Goal: Task Accomplishment & Management: Use online tool/utility

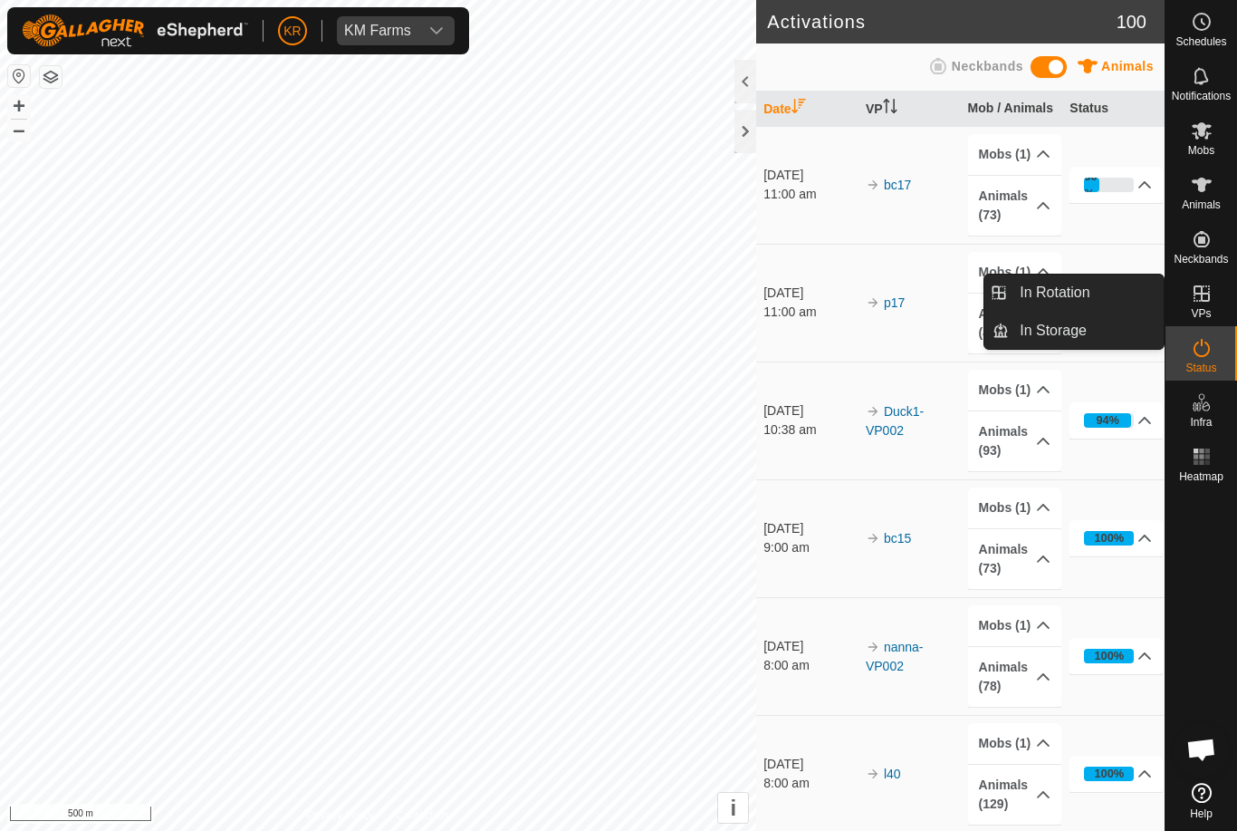
click at [1086, 293] on span "In Rotation" at bounding box center [1055, 293] width 70 height 22
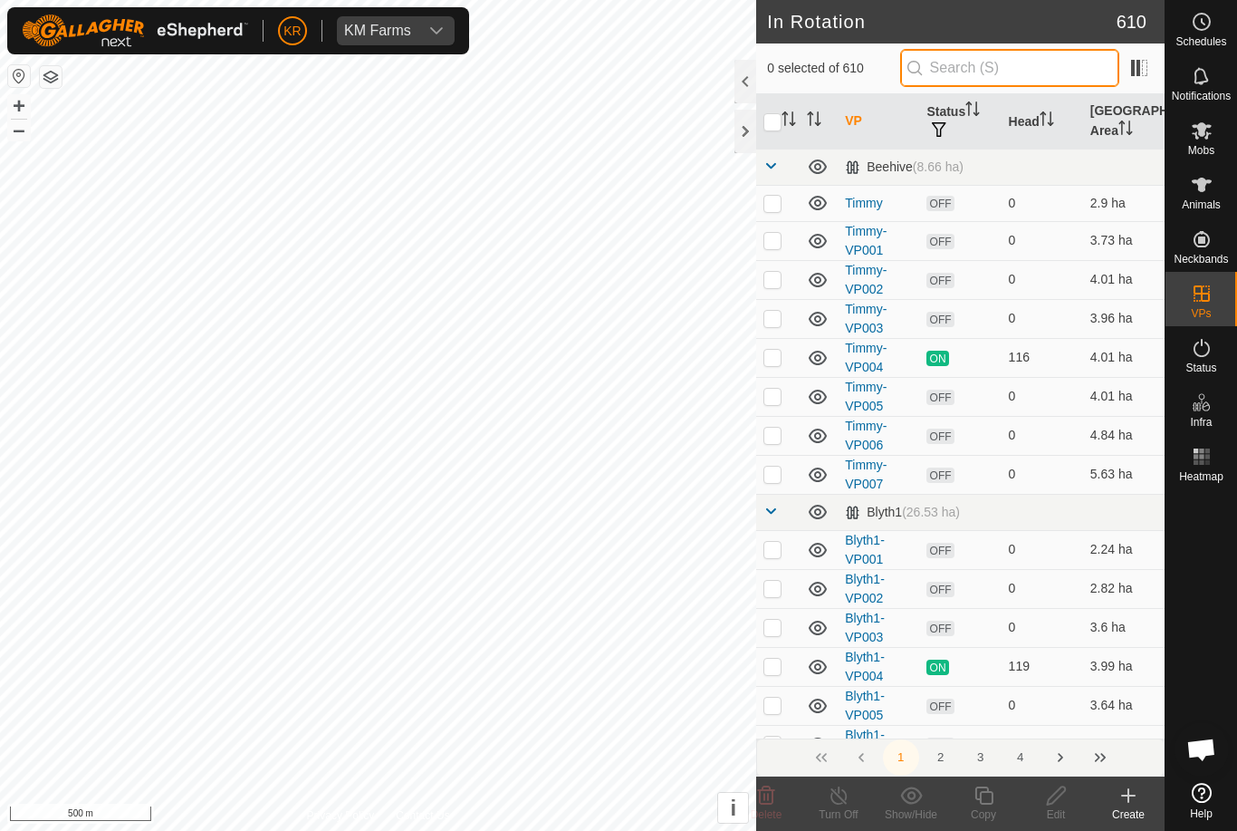
click at [1006, 69] on input "text" at bounding box center [1009, 68] width 219 height 38
click at [1025, 71] on input "text" at bounding box center [1009, 68] width 219 height 38
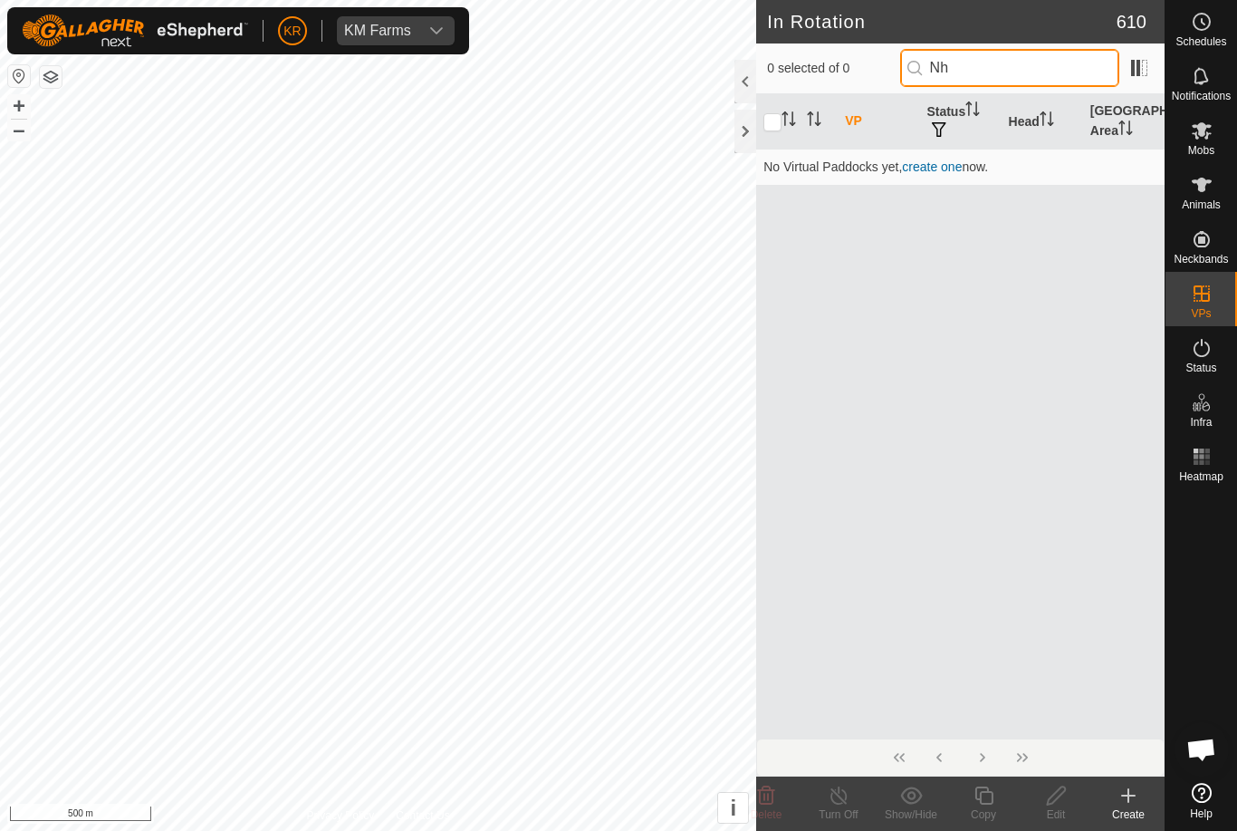
click at [1023, 63] on input "Nh" at bounding box center [1009, 68] width 219 height 38
type input "N"
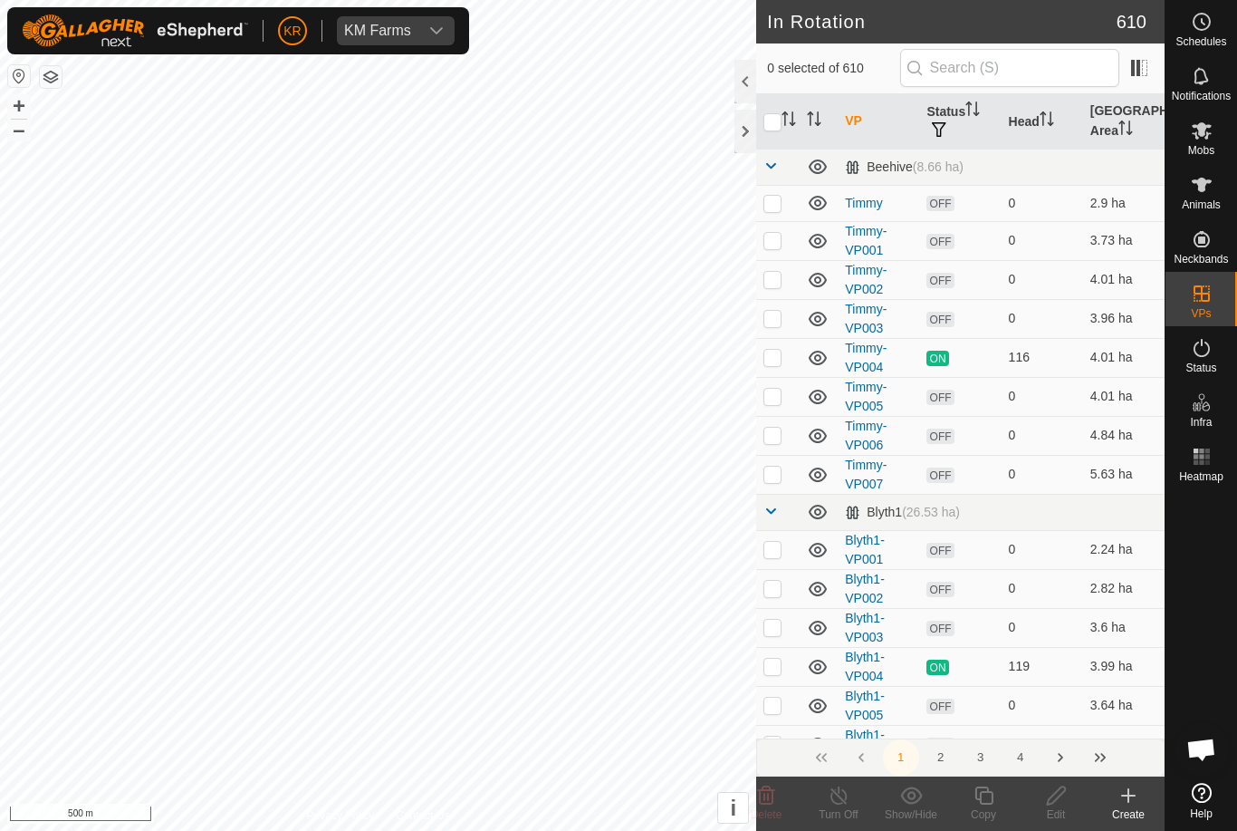
click at [992, 759] on button "3" at bounding box center [981, 757] width 36 height 36
click at [983, 755] on button "3" at bounding box center [981, 757] width 36 height 36
click at [1020, 745] on button "4" at bounding box center [1021, 757] width 36 height 36
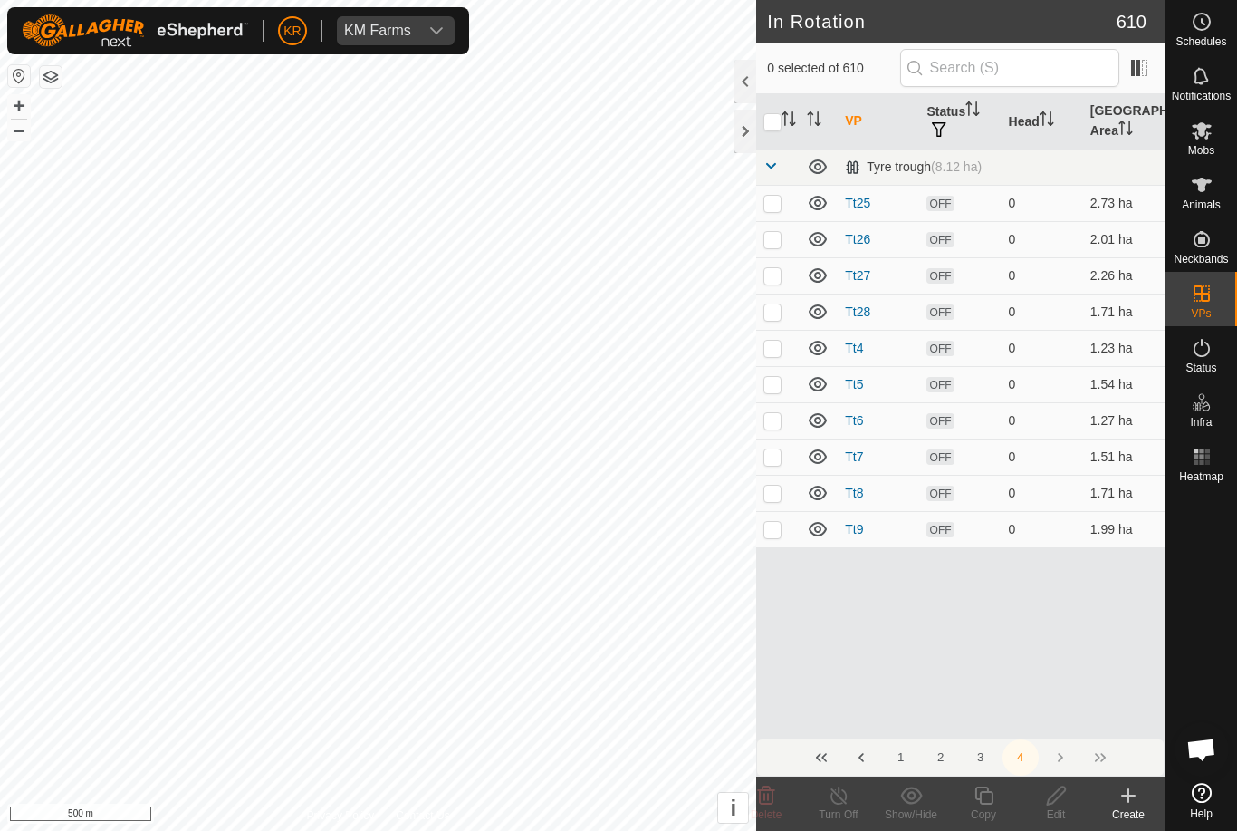
click at [984, 762] on button "3" at bounding box center [981, 757] width 36 height 36
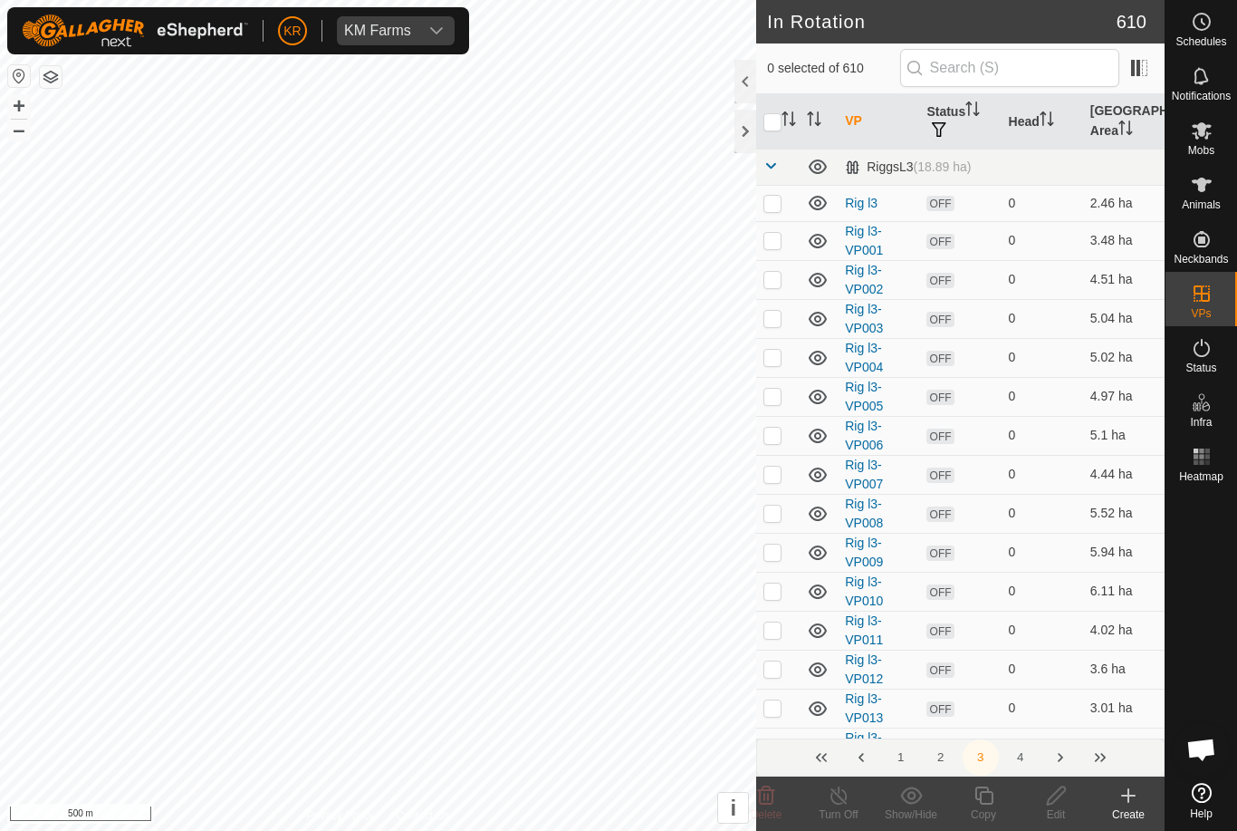
click at [942, 749] on button "2" at bounding box center [941, 757] width 36 height 36
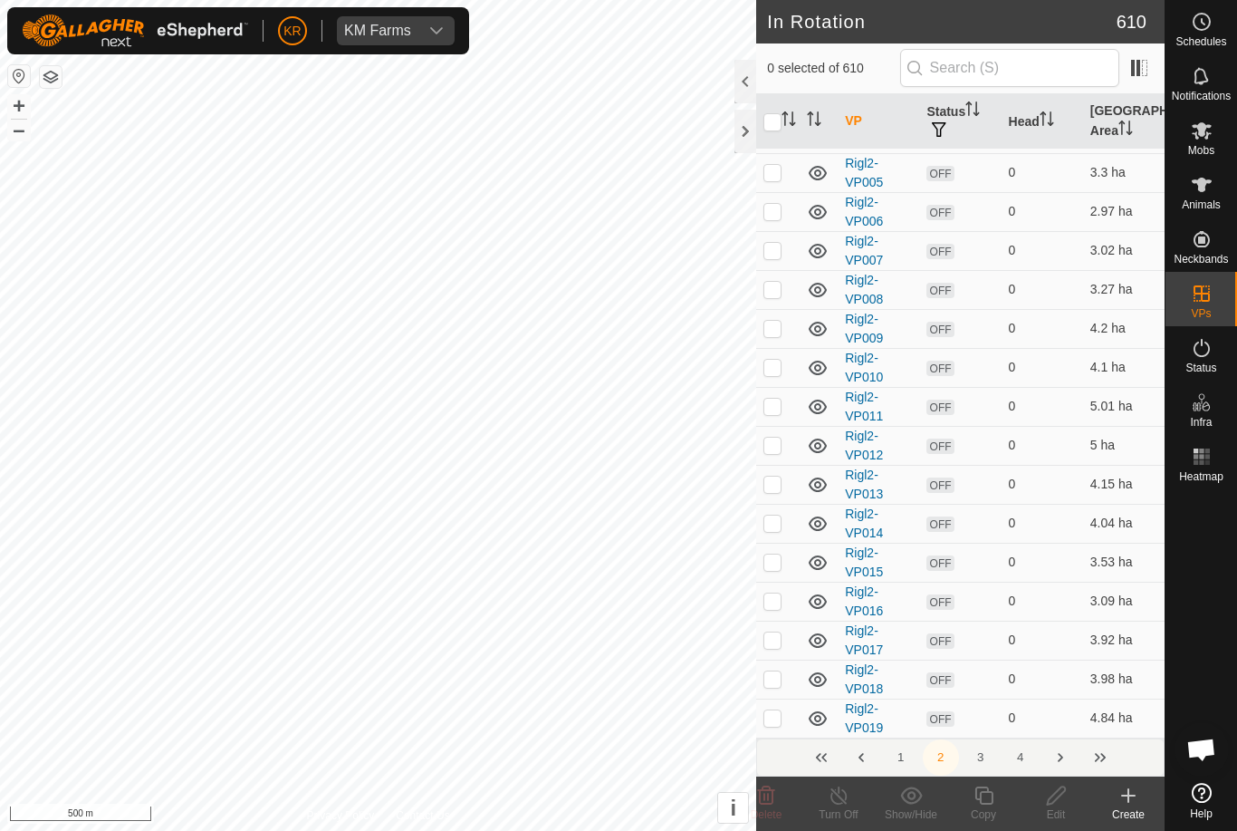
scroll to position [6929, 0]
click at [898, 753] on button "1" at bounding box center [901, 757] width 36 height 36
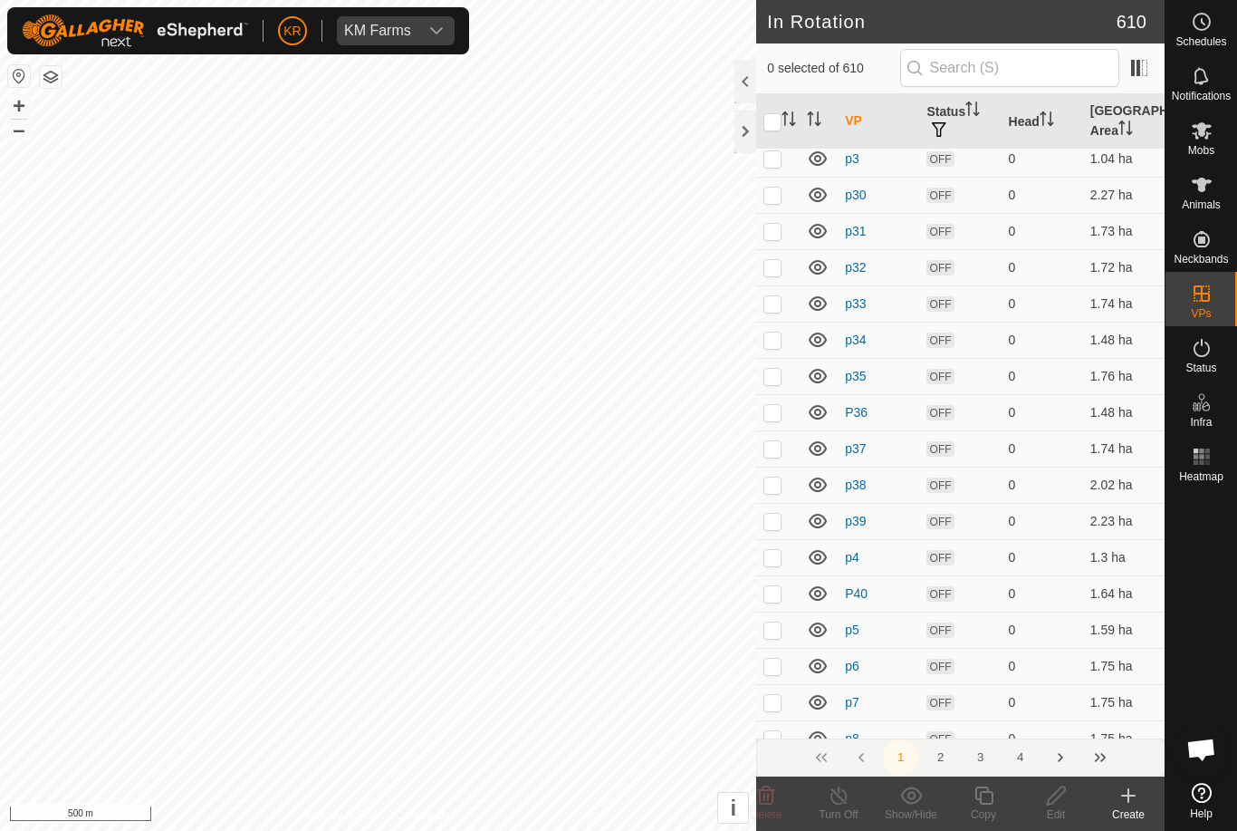
scroll to position [7286, 0]
click at [1040, 69] on input "text" at bounding box center [1009, 68] width 219 height 38
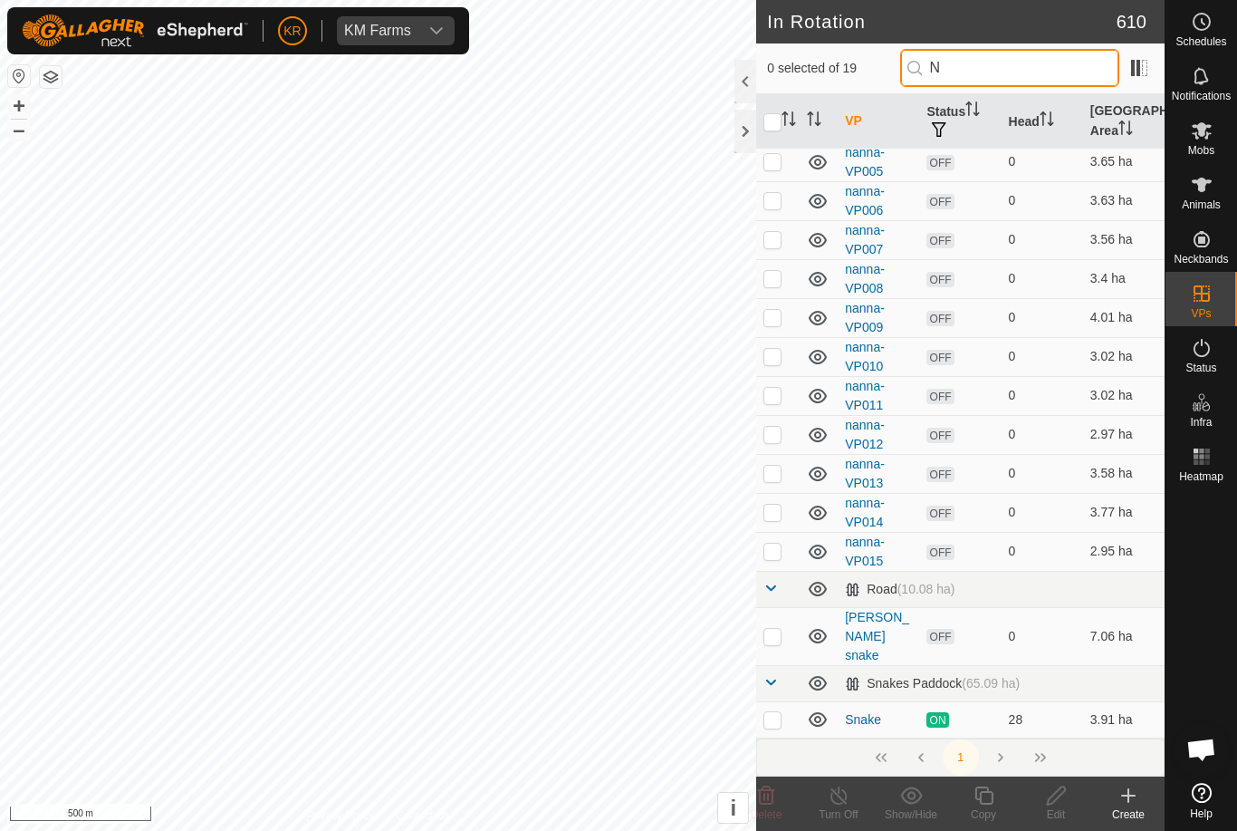
scroll to position [0, 0]
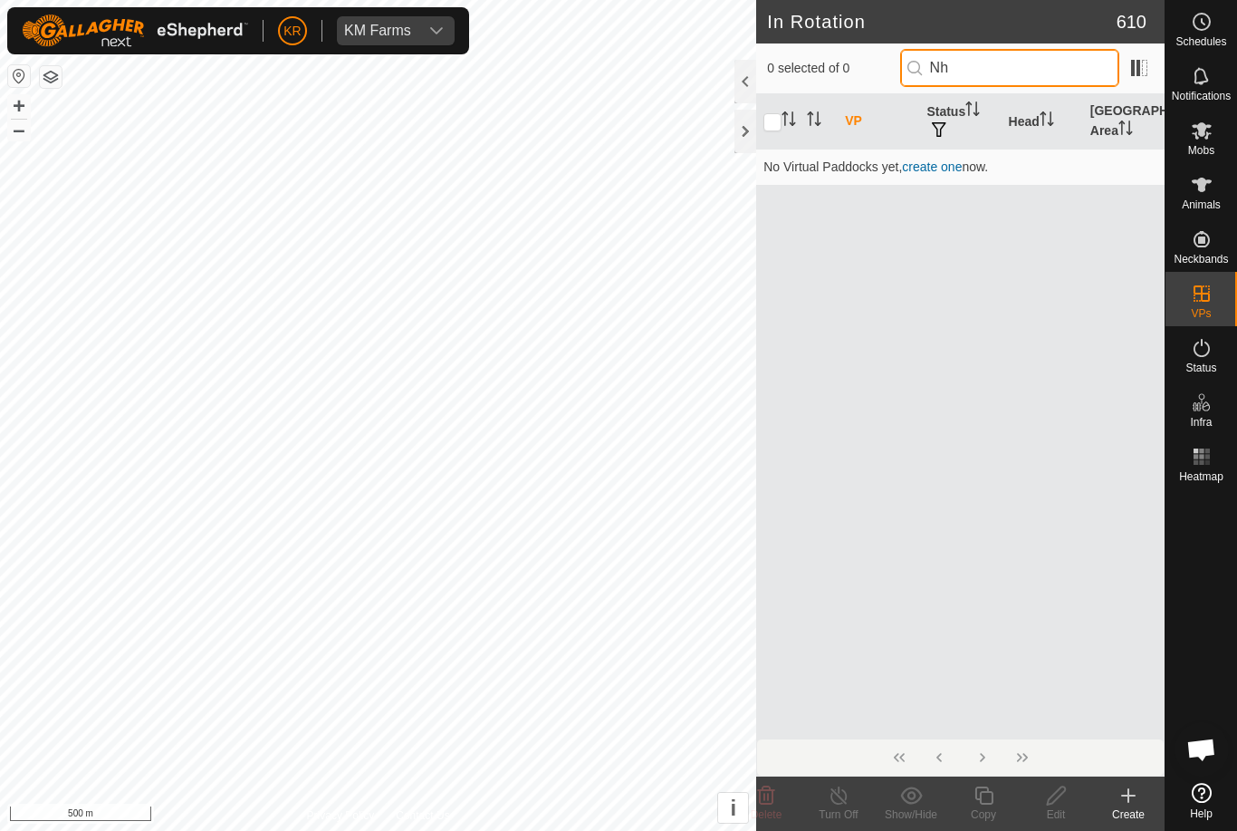
type input "Nh"
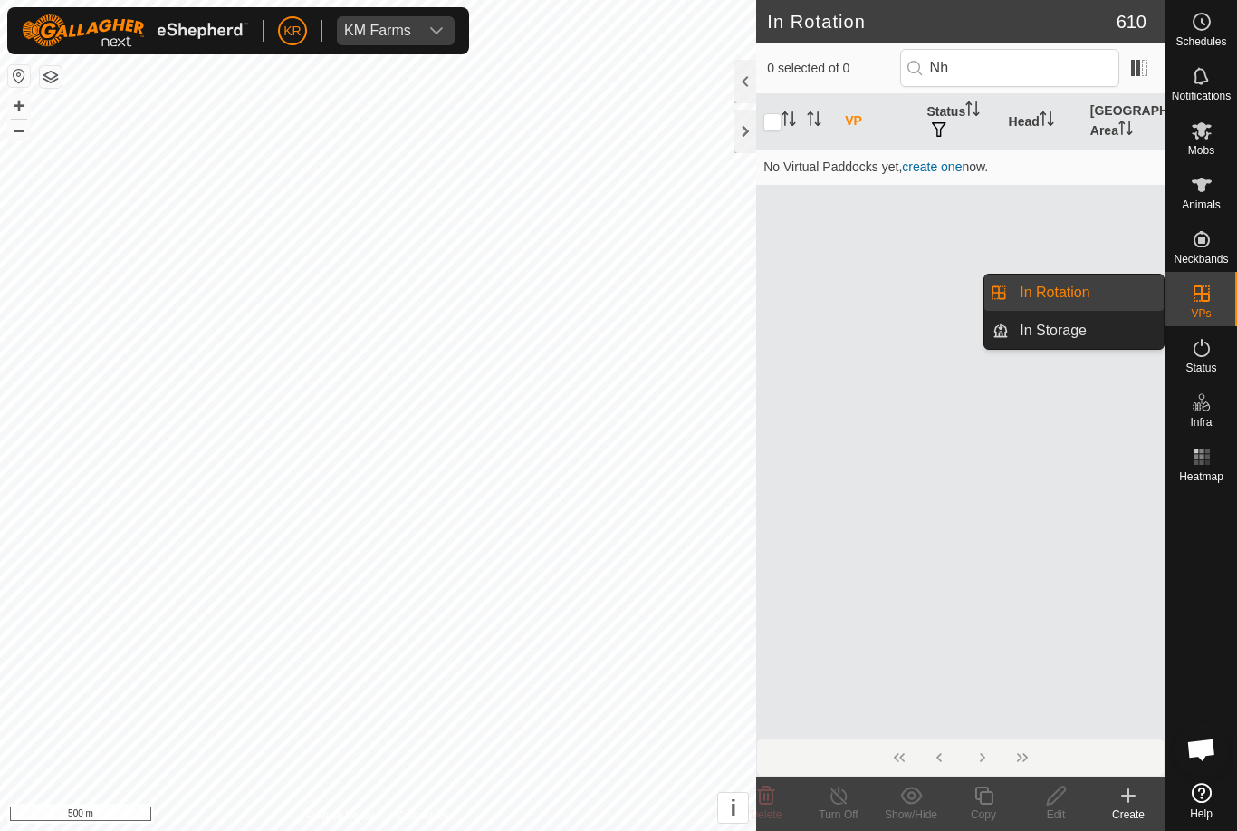
click at [1094, 339] on link "In Storage" at bounding box center [1086, 331] width 155 height 36
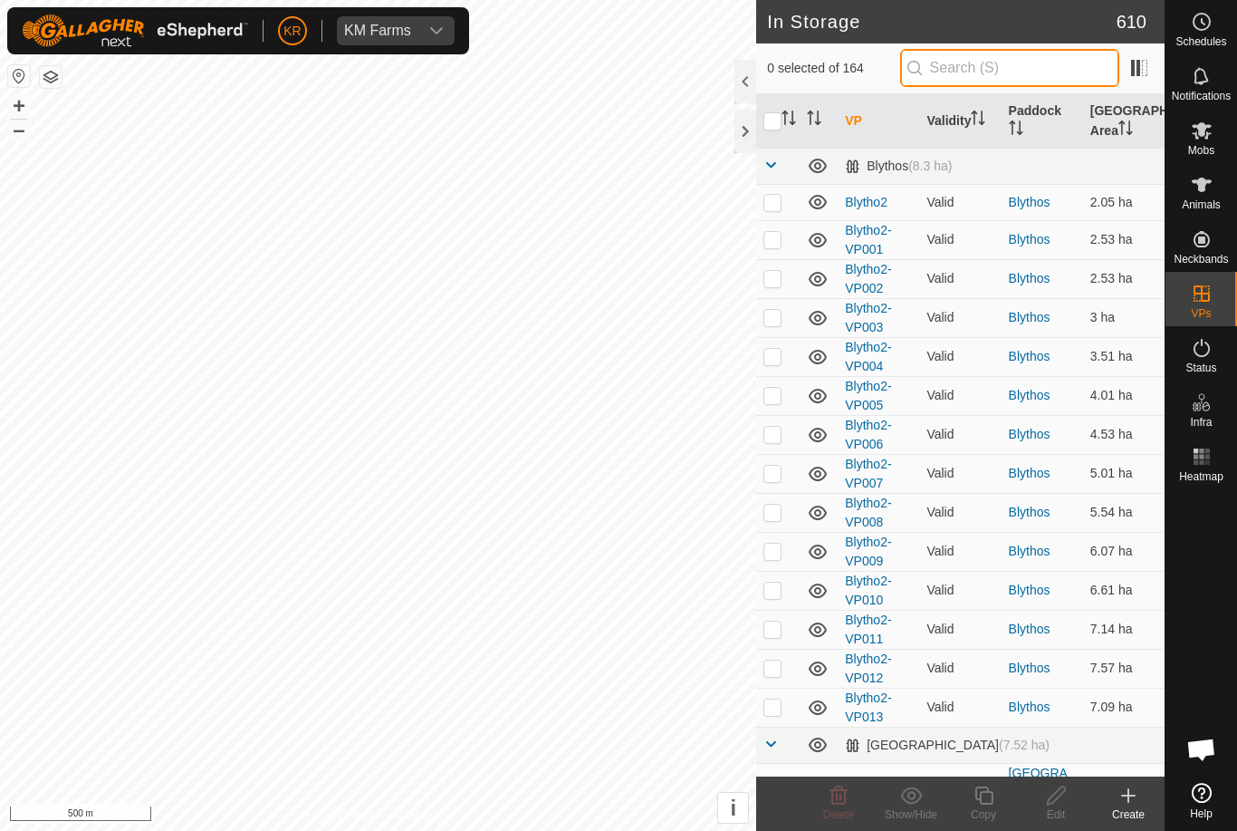
click at [1018, 77] on input "text" at bounding box center [1009, 68] width 219 height 38
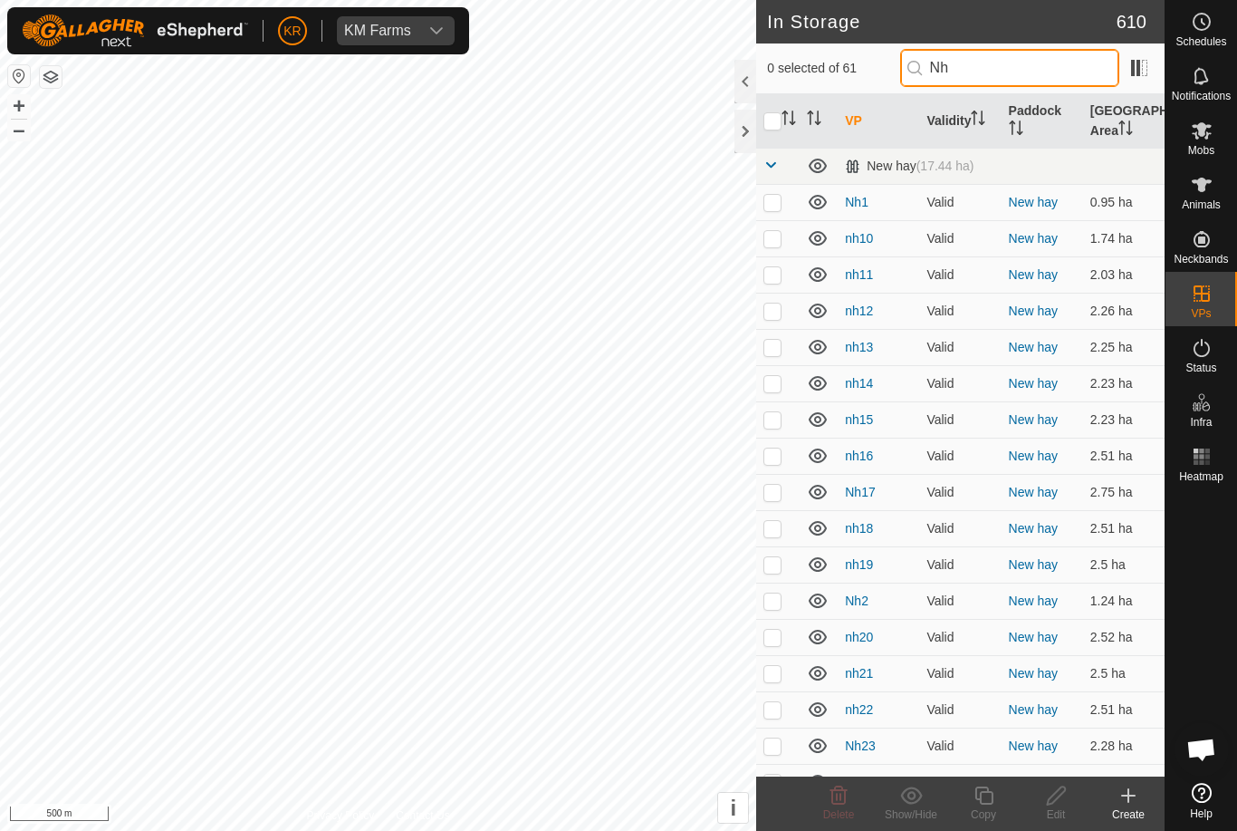
type input "Nh"
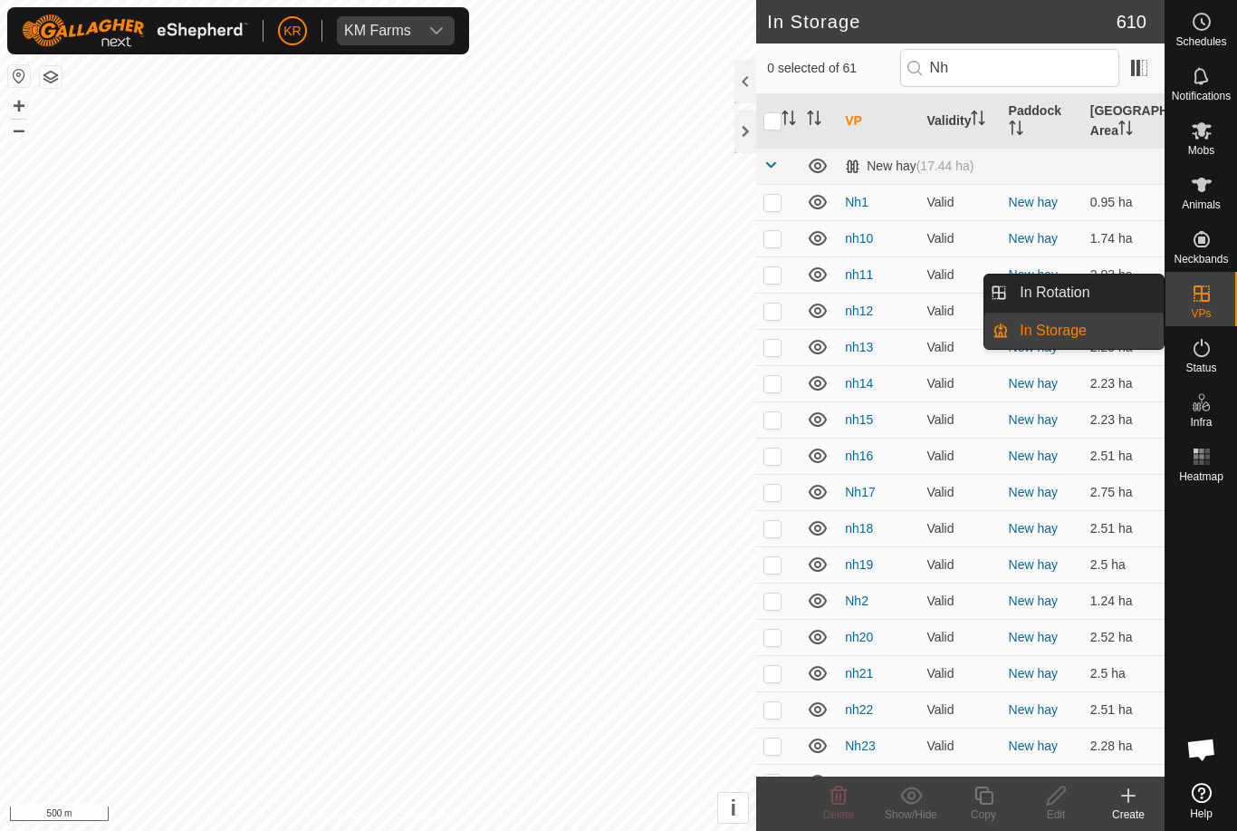
click at [1089, 291] on span "In Rotation" at bounding box center [1055, 293] width 70 height 22
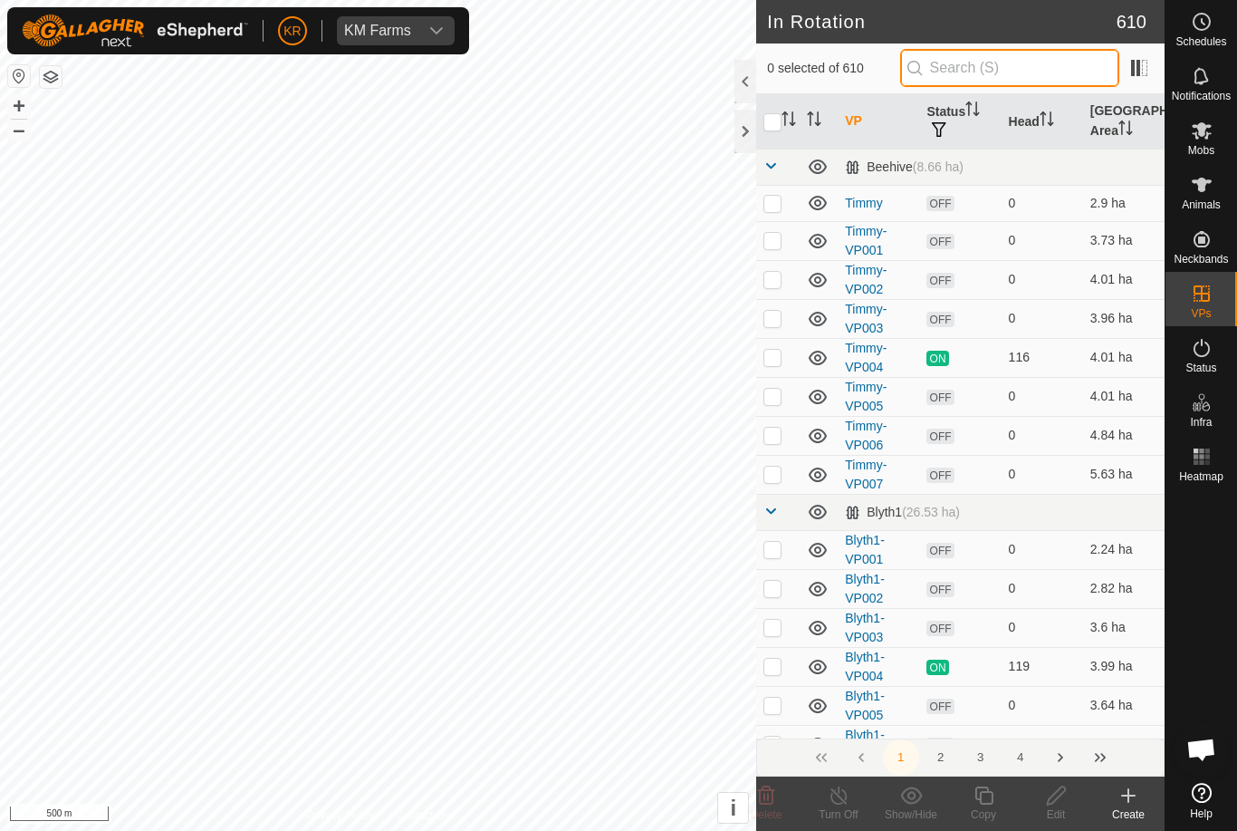
click at [1036, 72] on input "text" at bounding box center [1009, 68] width 219 height 38
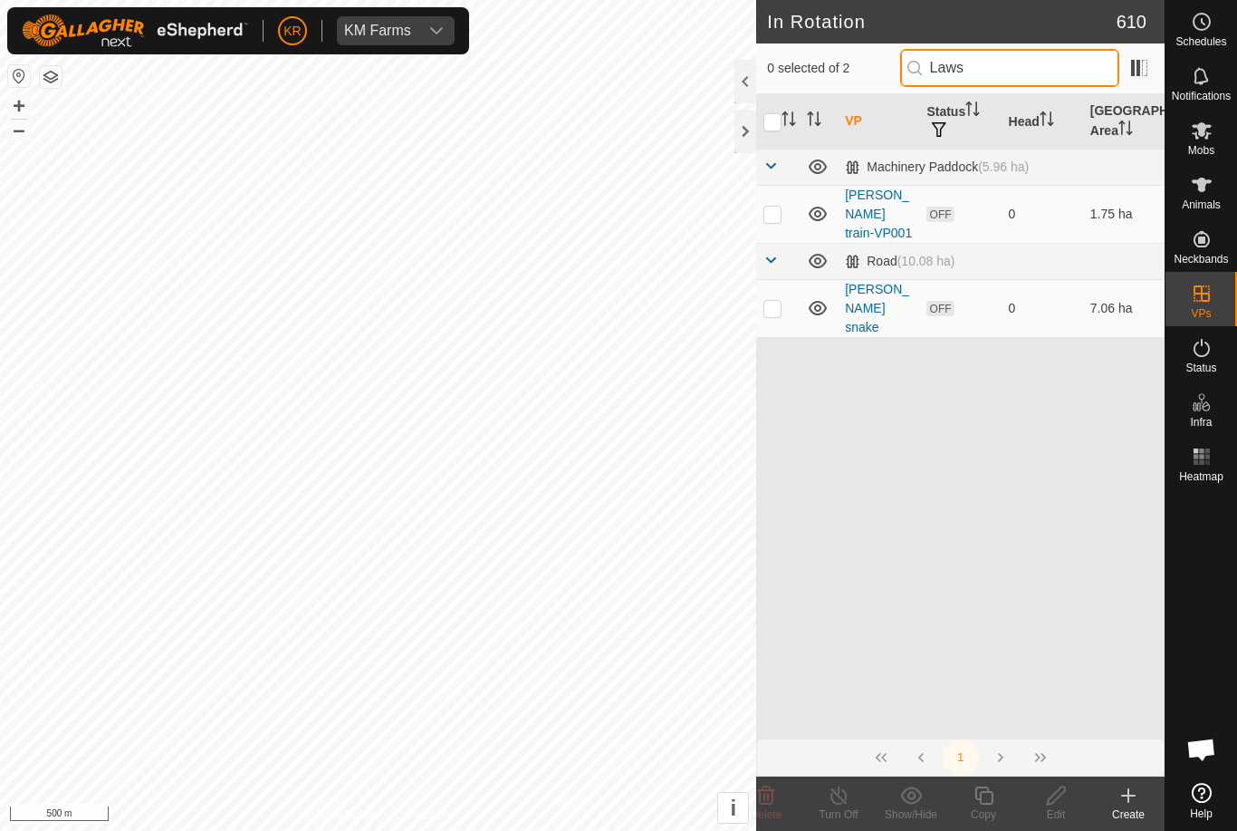
type input "Laws"
click at [778, 207] on p-checkbox at bounding box center [773, 214] width 18 height 14
checkbox input "true"
click at [783, 279] on td at bounding box center [777, 308] width 43 height 58
checkbox input "true"
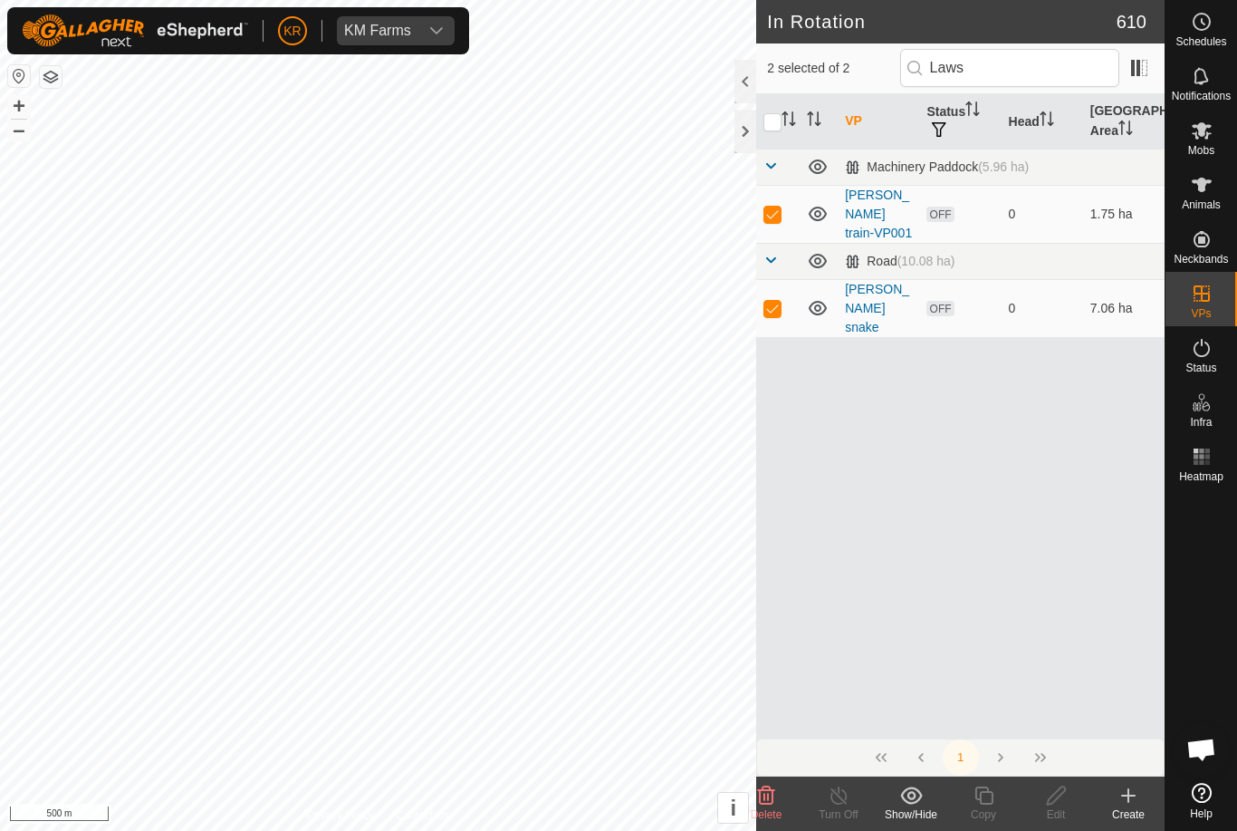
click at [780, 788] on delete-svg-icon at bounding box center [766, 795] width 72 height 22
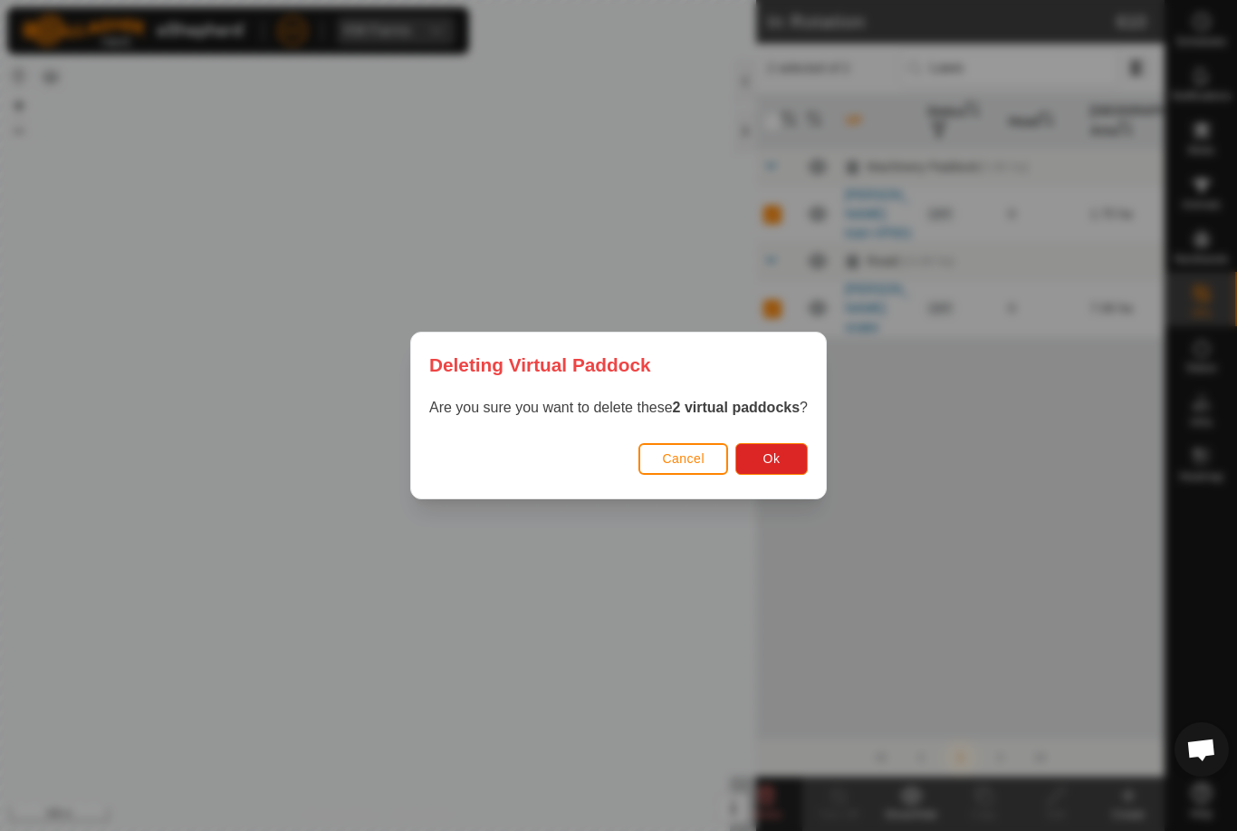
click at [774, 462] on span "Ok" at bounding box center [772, 458] width 17 height 14
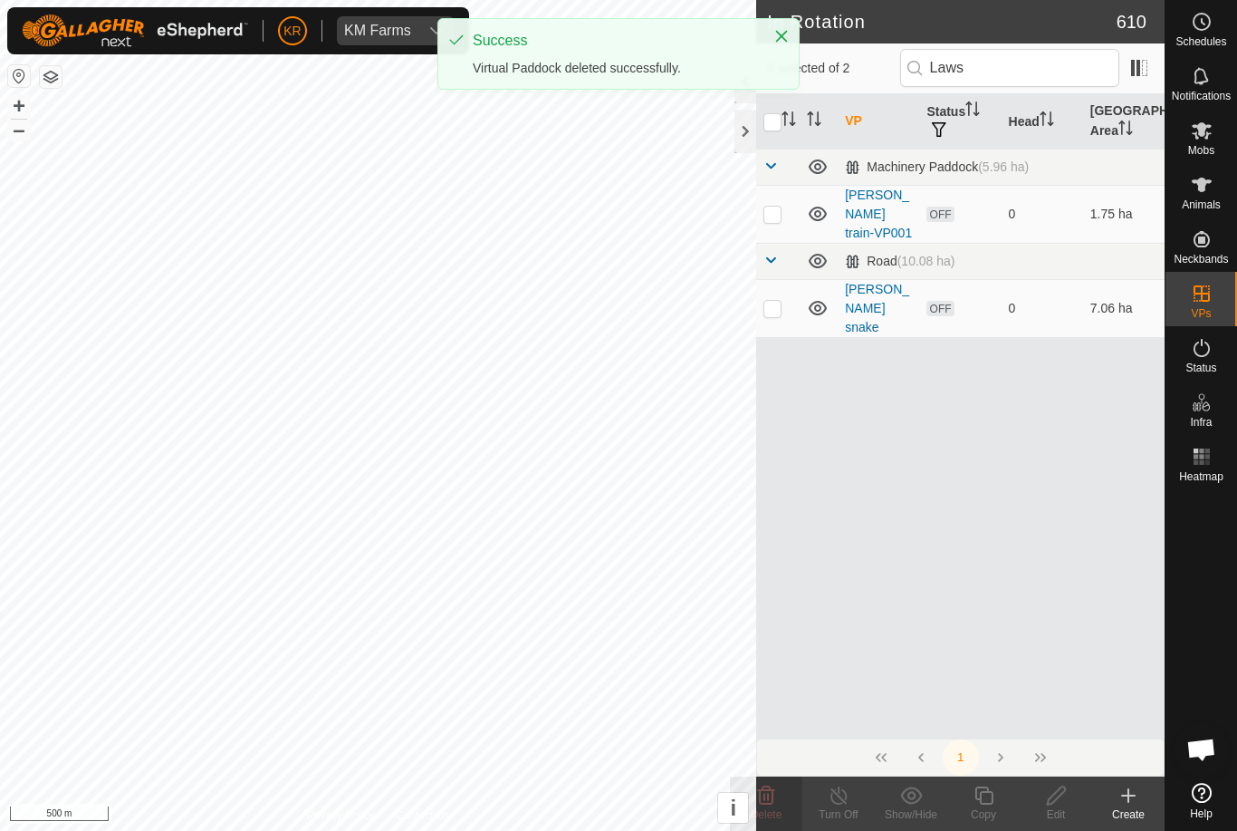
checkbox input "false"
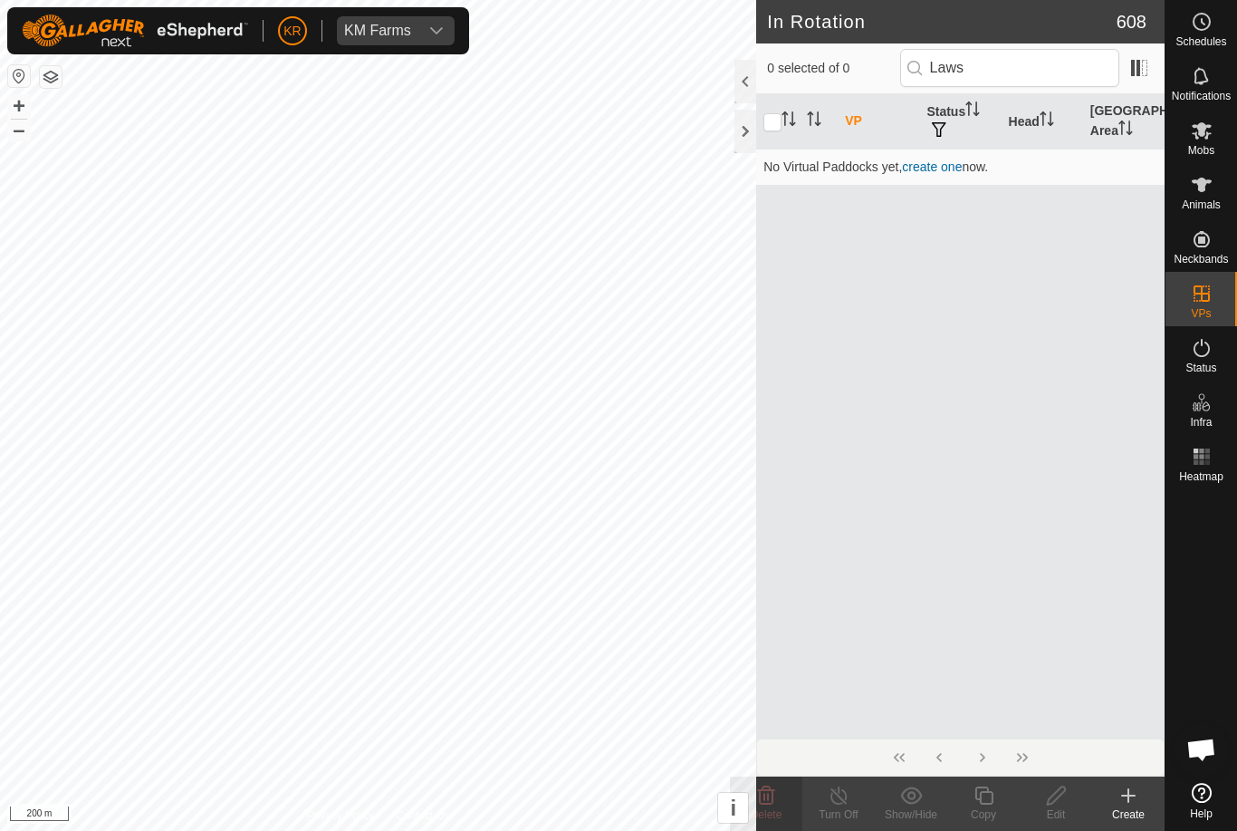
click at [947, 31] on h2 "In Rotation" at bounding box center [941, 22] width 349 height 22
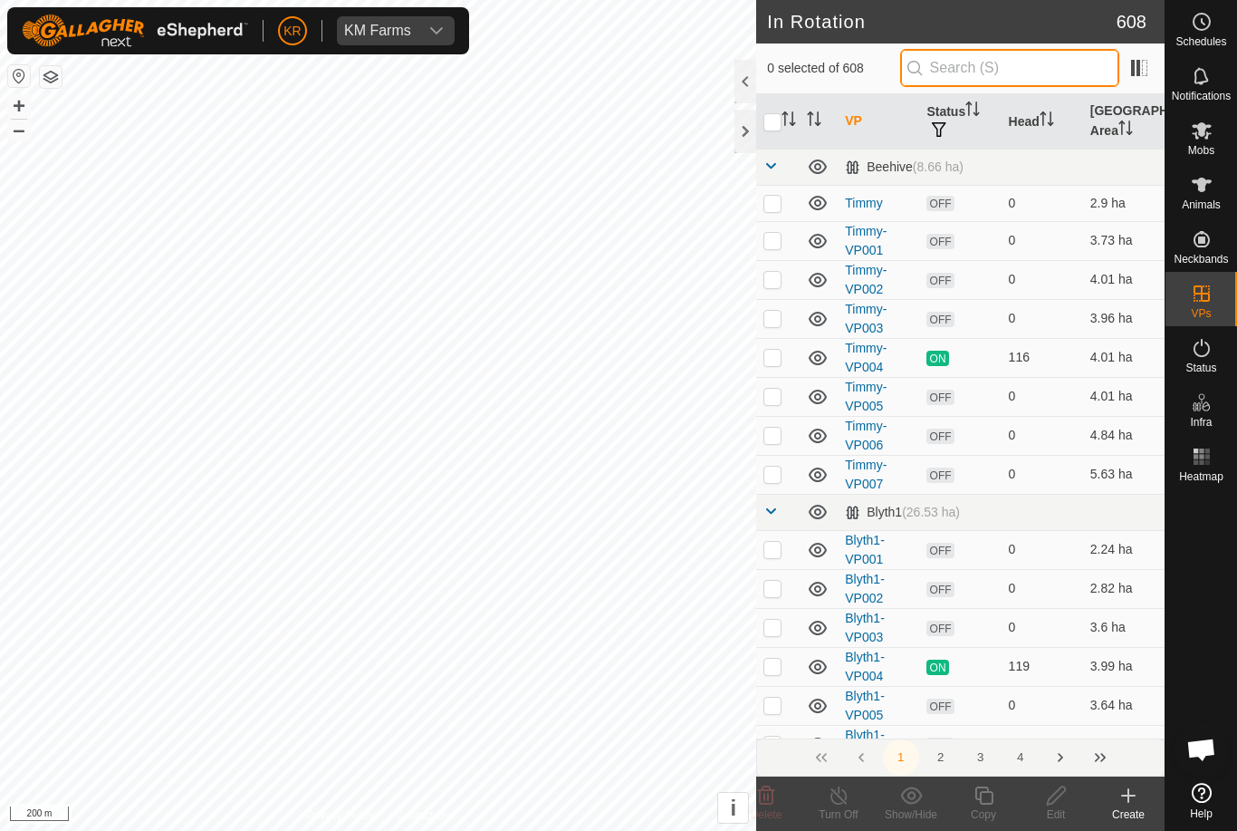
click at [1040, 67] on input "text" at bounding box center [1009, 68] width 219 height 38
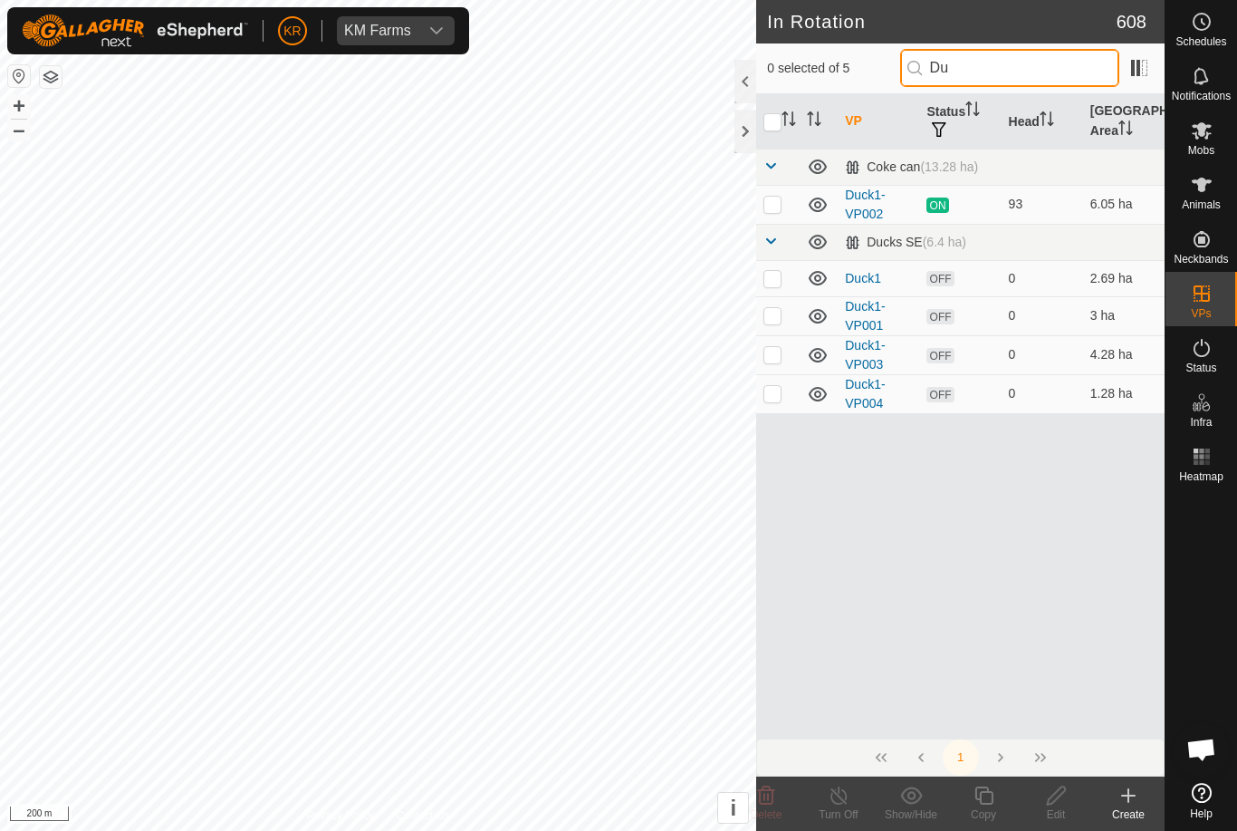
type input "Duc"
click at [1205, 137] on icon at bounding box center [1202, 130] width 20 height 17
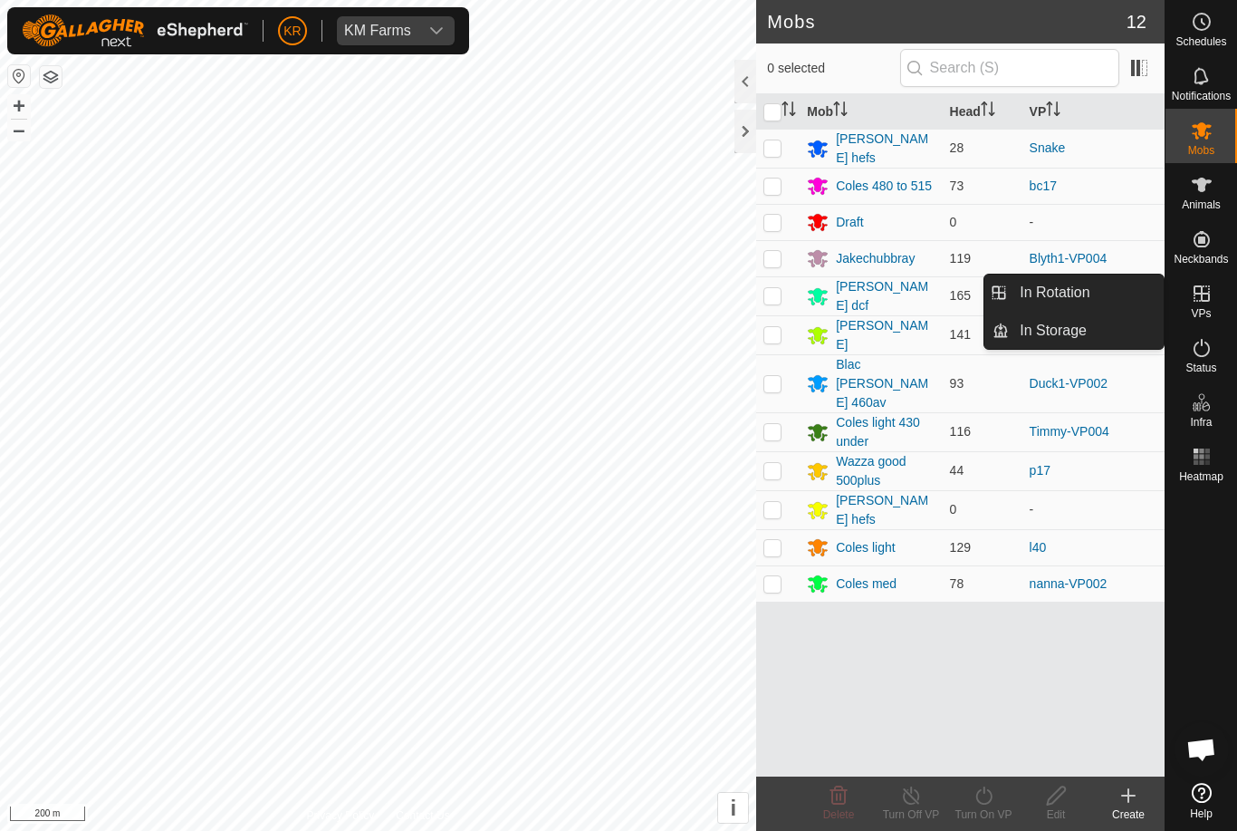
click at [1131, 300] on link "In Rotation" at bounding box center [1086, 292] width 155 height 36
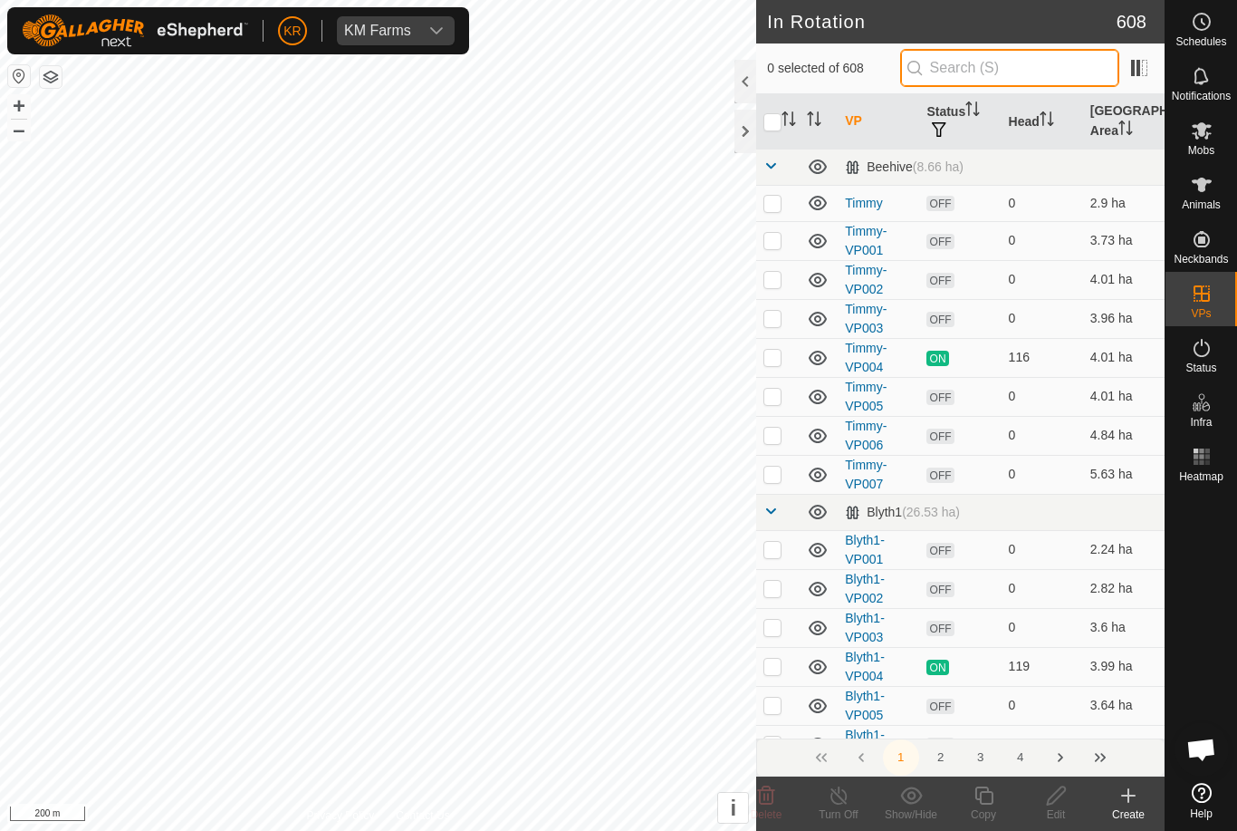
click at [1032, 73] on input "text" at bounding box center [1009, 68] width 219 height 38
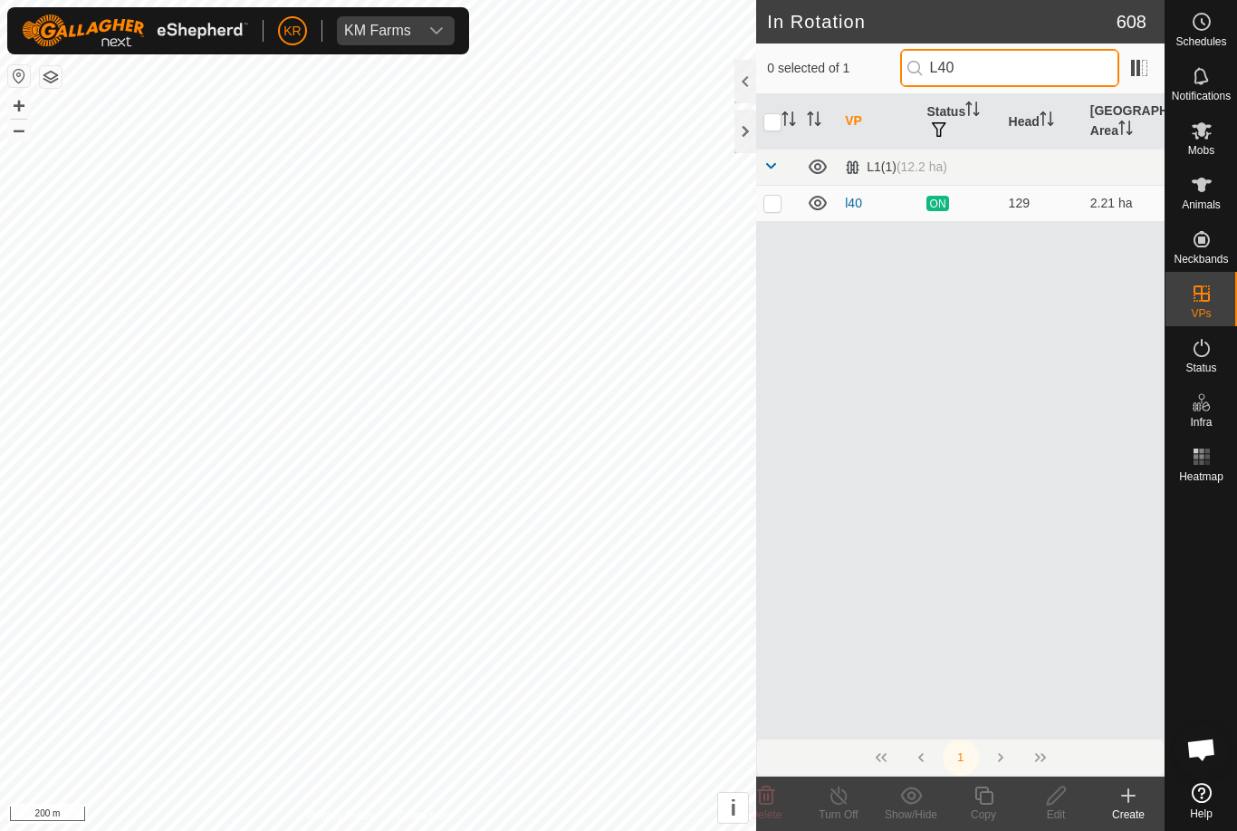
type input "L40"
click at [778, 204] on p-checkbox at bounding box center [773, 203] width 18 height 14
checkbox input "true"
click at [986, 794] on icon at bounding box center [984, 795] width 23 height 22
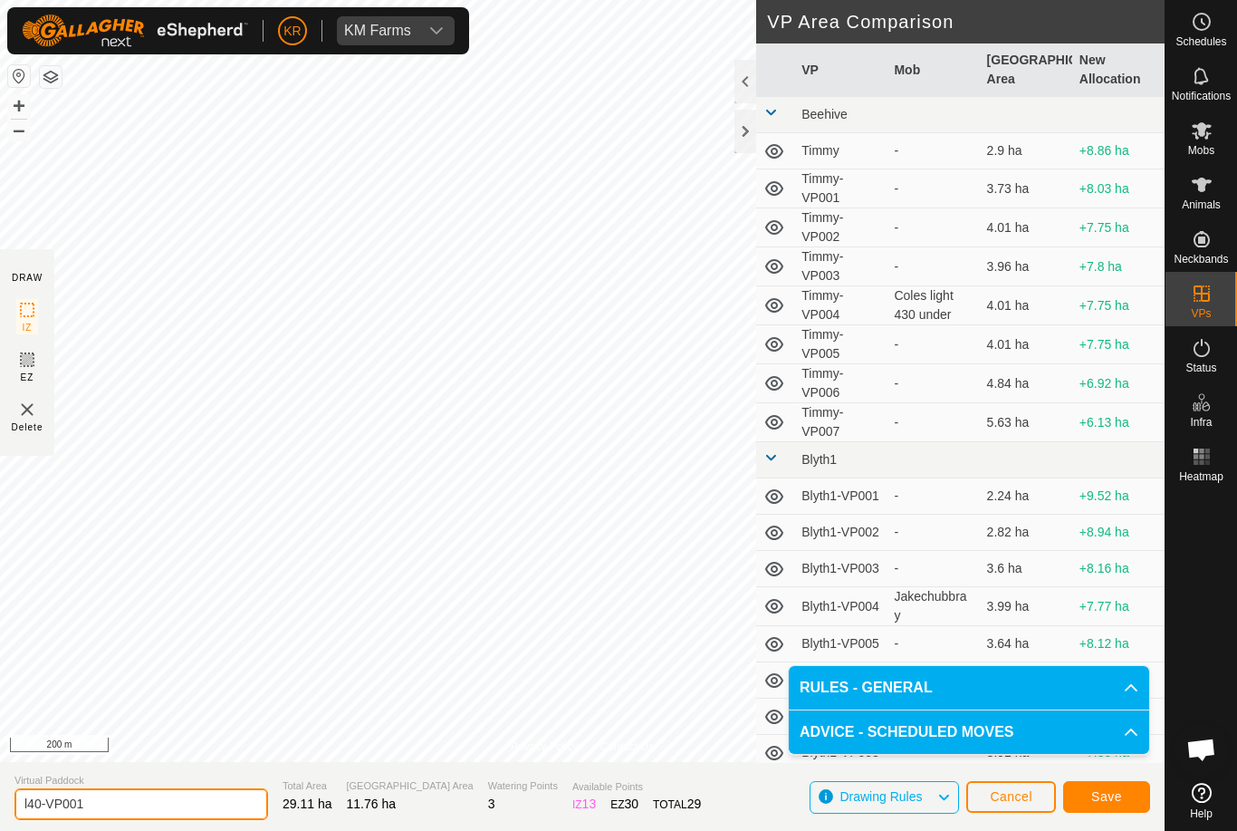
click at [153, 817] on input "l40-VP001" at bounding box center [141, 804] width 254 height 32
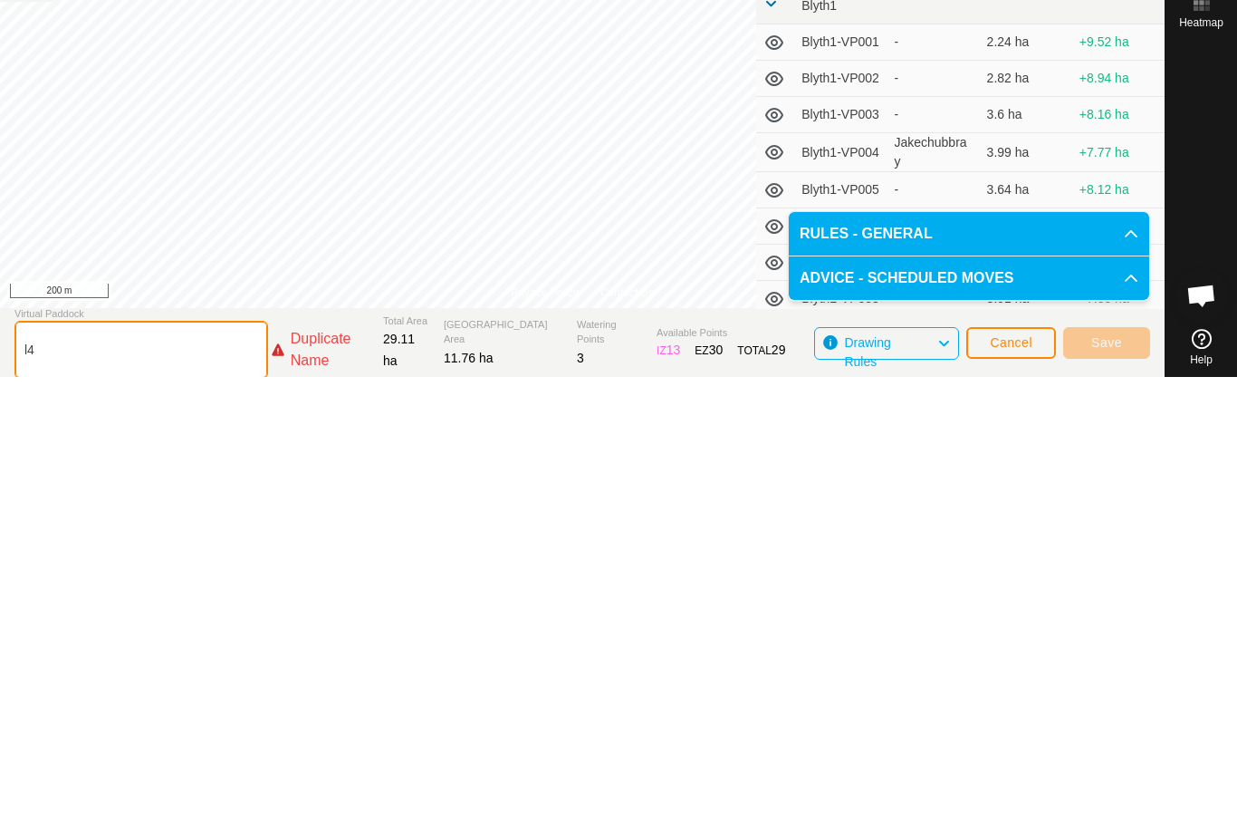
type input "l"
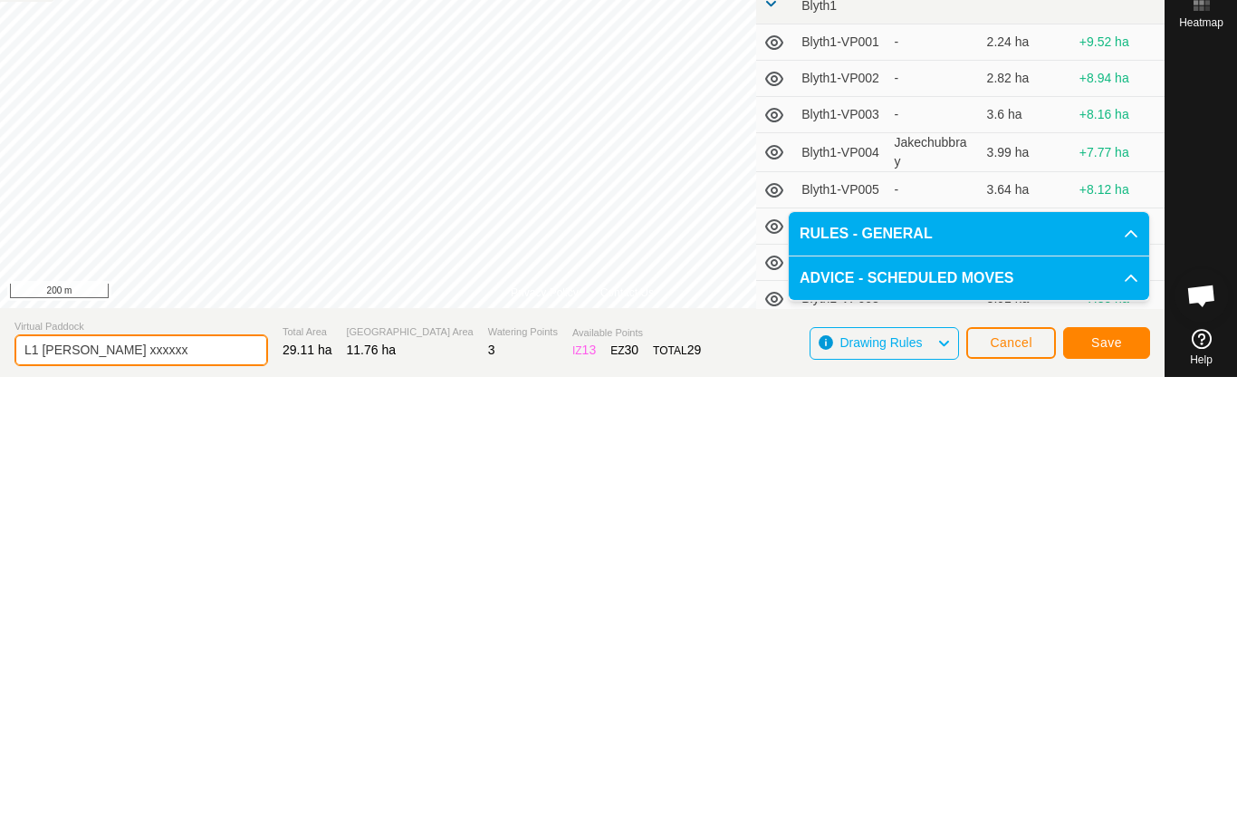
type input "L1 Tom xxxxxx"
click at [1118, 789] on span "Save" at bounding box center [1107, 796] width 31 height 14
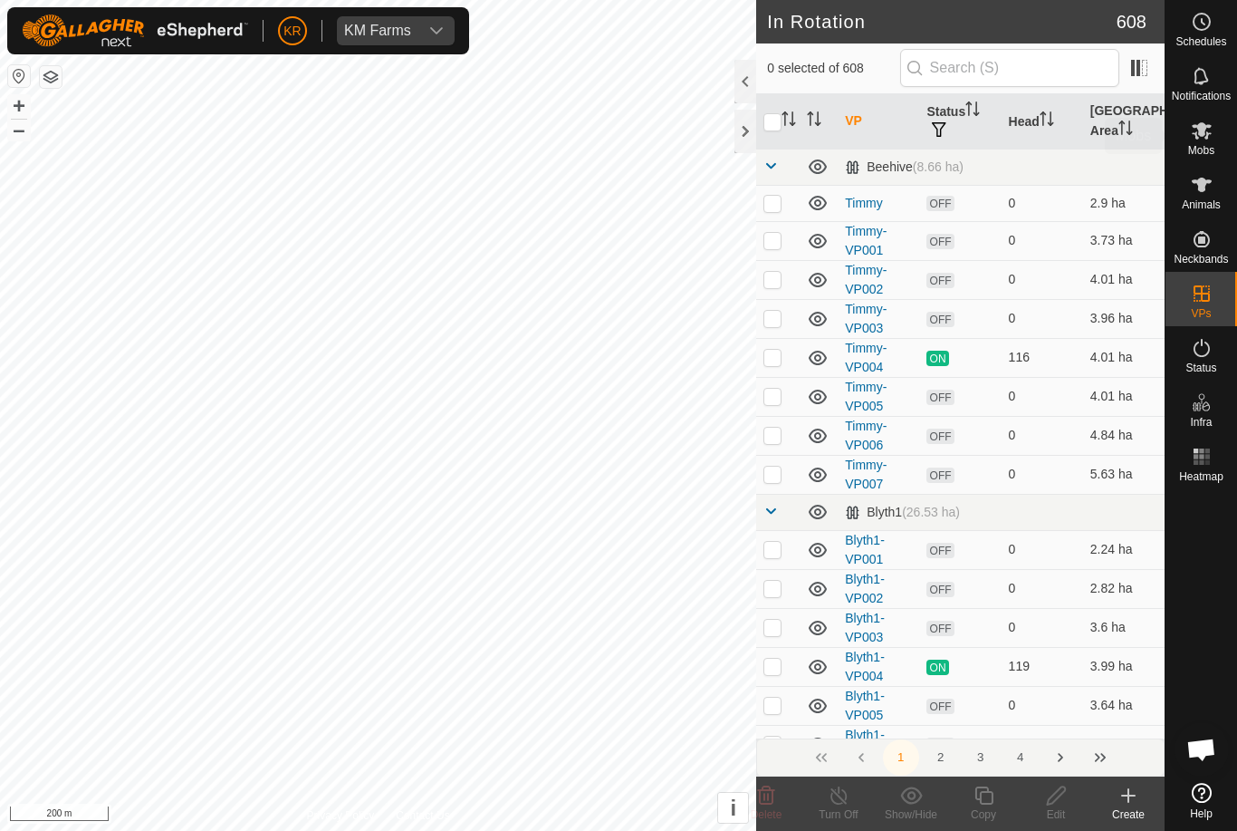
click at [1207, 153] on span "Mobs" at bounding box center [1201, 150] width 26 height 11
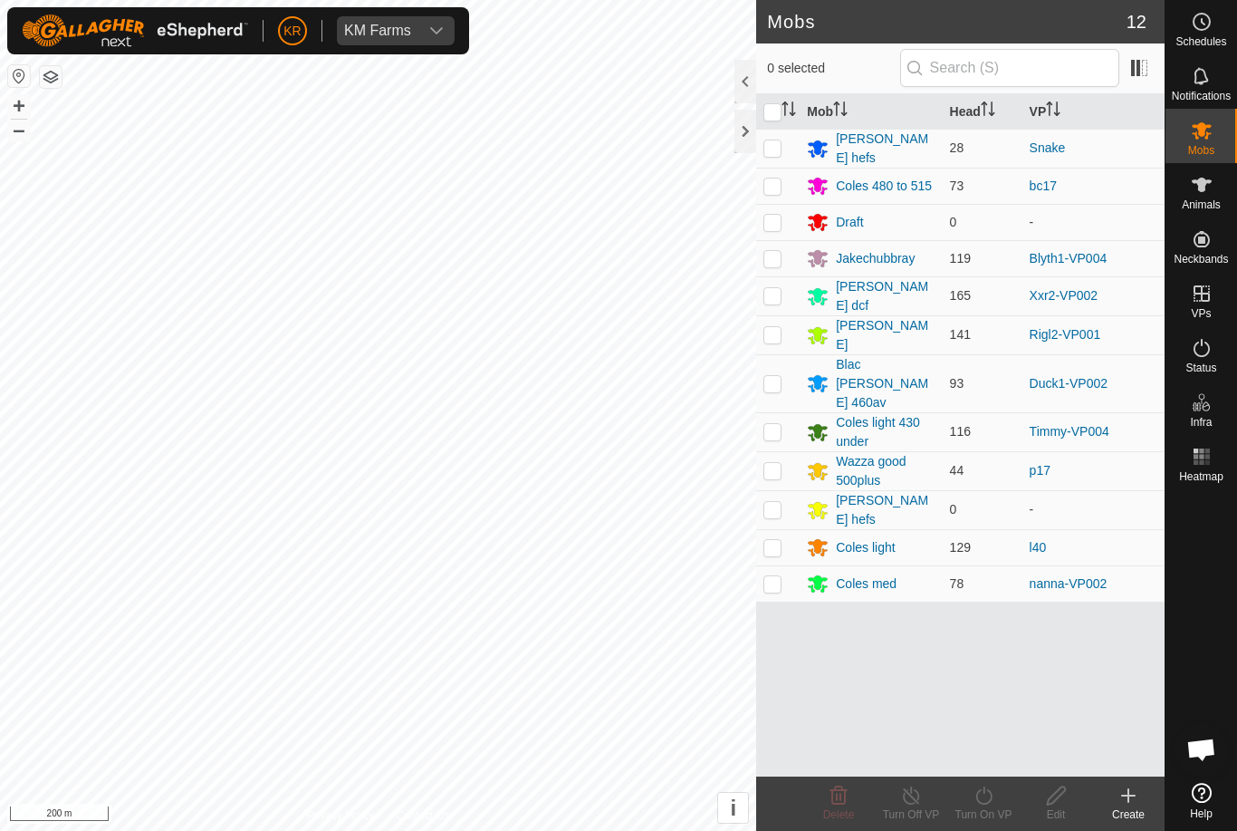
click at [783, 529] on td at bounding box center [777, 547] width 43 height 36
checkbox input "true"
click at [987, 792] on icon at bounding box center [984, 795] width 23 height 22
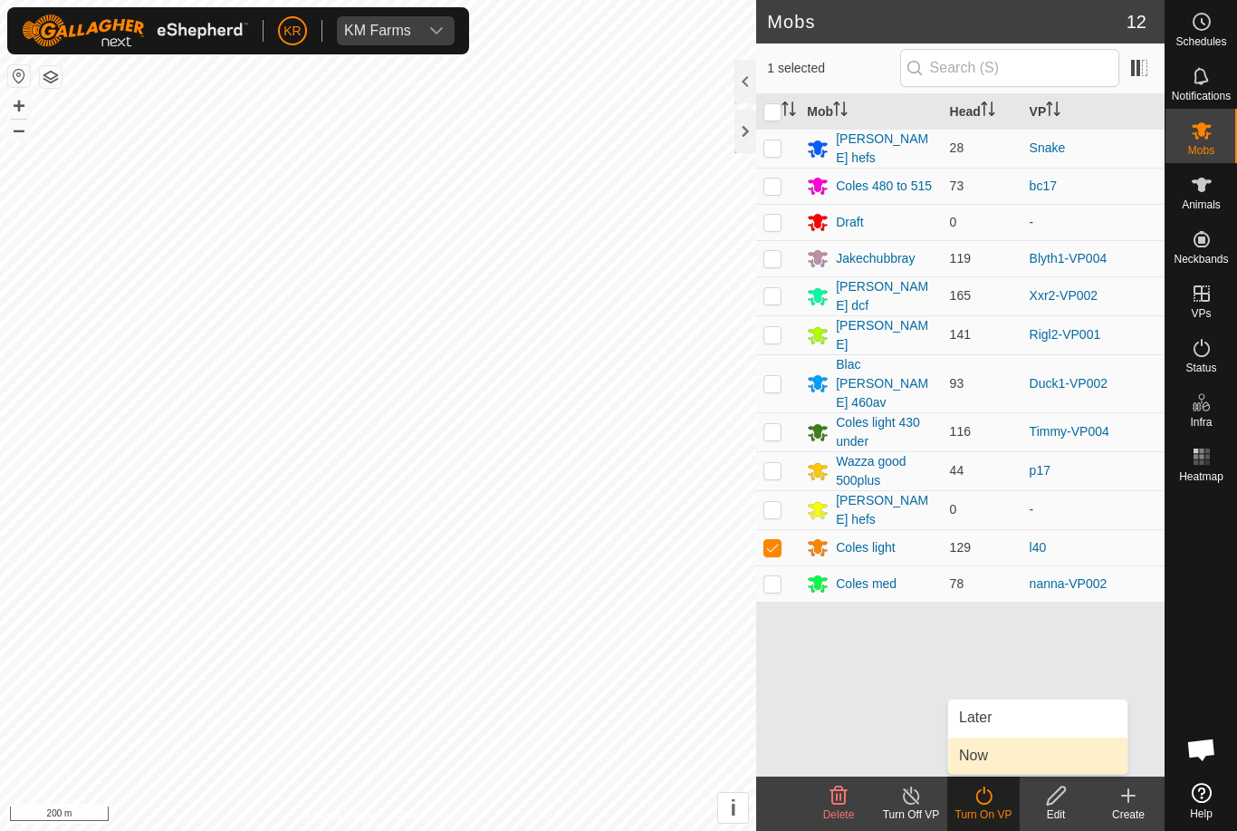
click at [1021, 754] on link "Now" at bounding box center [1037, 755] width 179 height 36
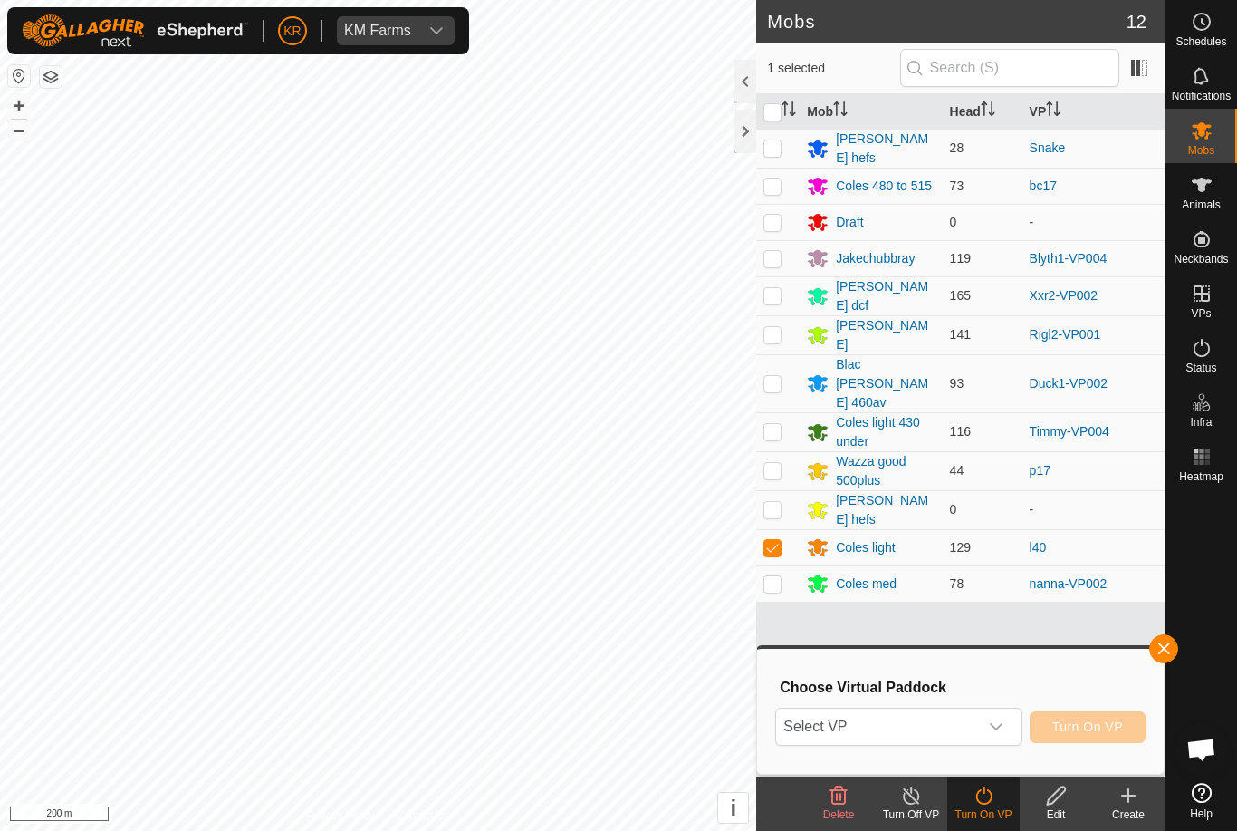
click at [975, 729] on span "Select VP" at bounding box center [876, 726] width 201 height 36
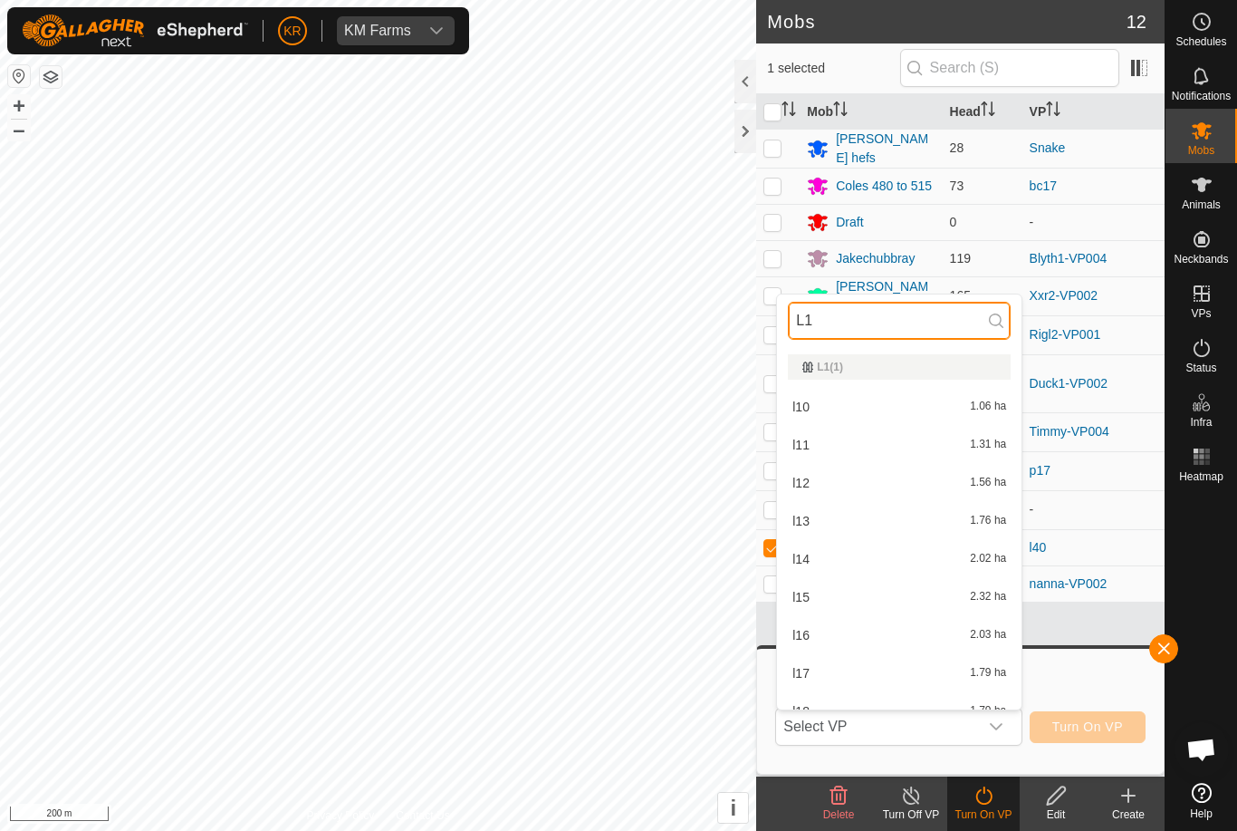
click at [899, 316] on input "L1" at bounding box center [899, 321] width 223 height 38
type input "L1"
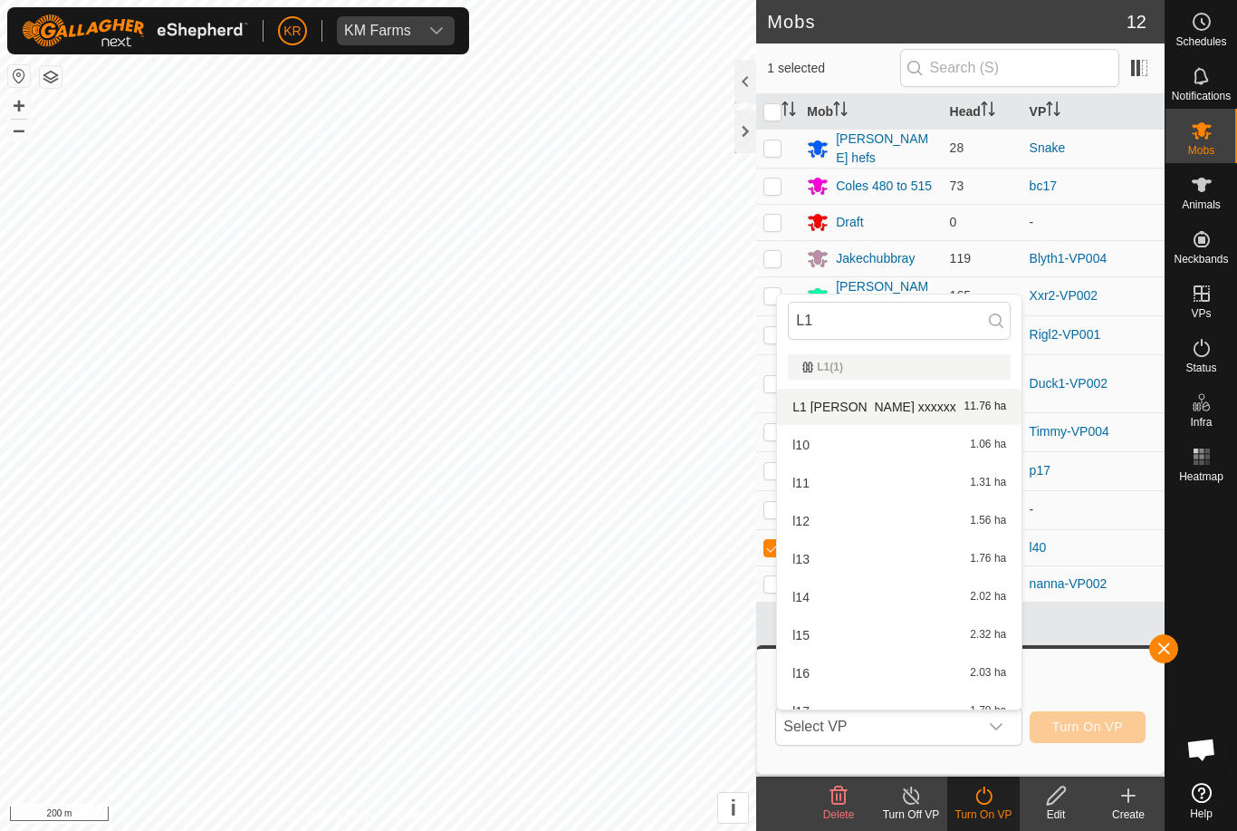
click at [888, 406] on div "L1 Tom xxxxxx 11.76 ha" at bounding box center [899, 407] width 223 height 22
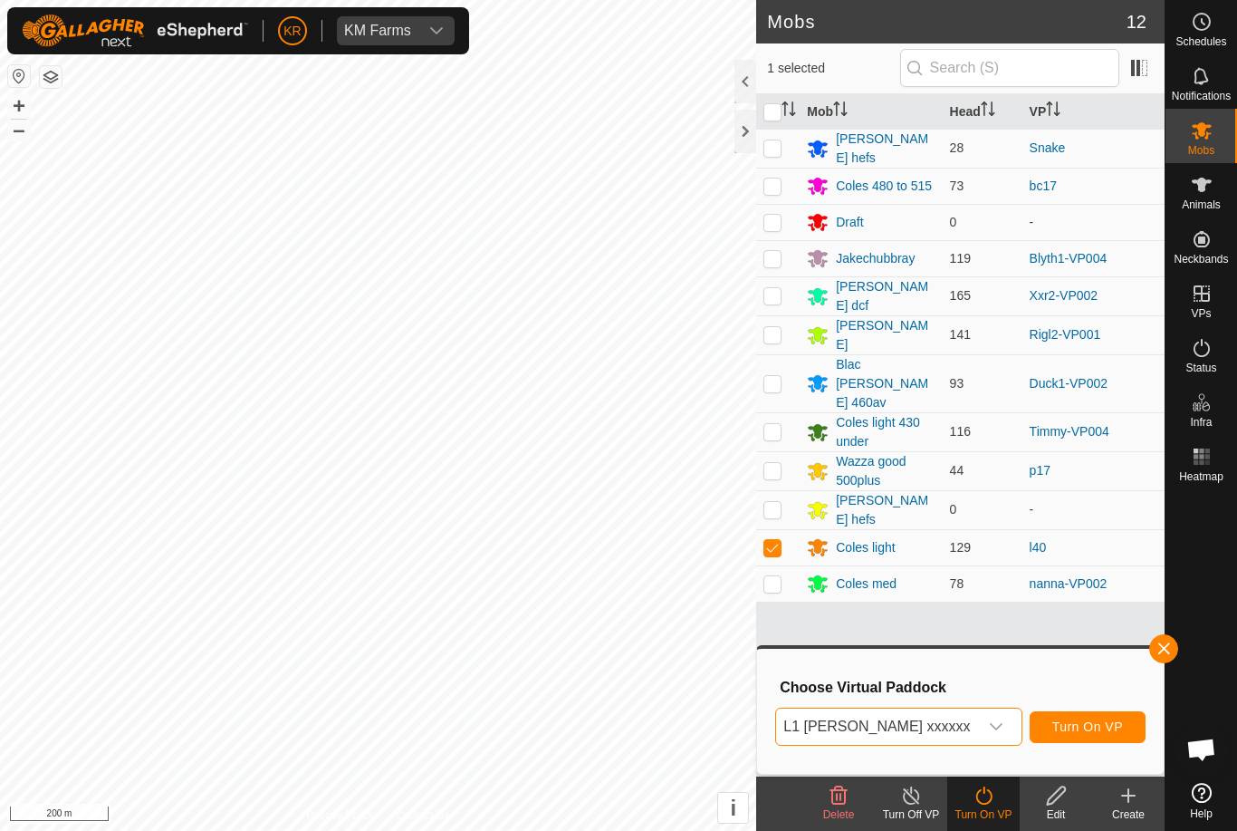
click at [1091, 721] on span "Turn On VP" at bounding box center [1088, 726] width 71 height 14
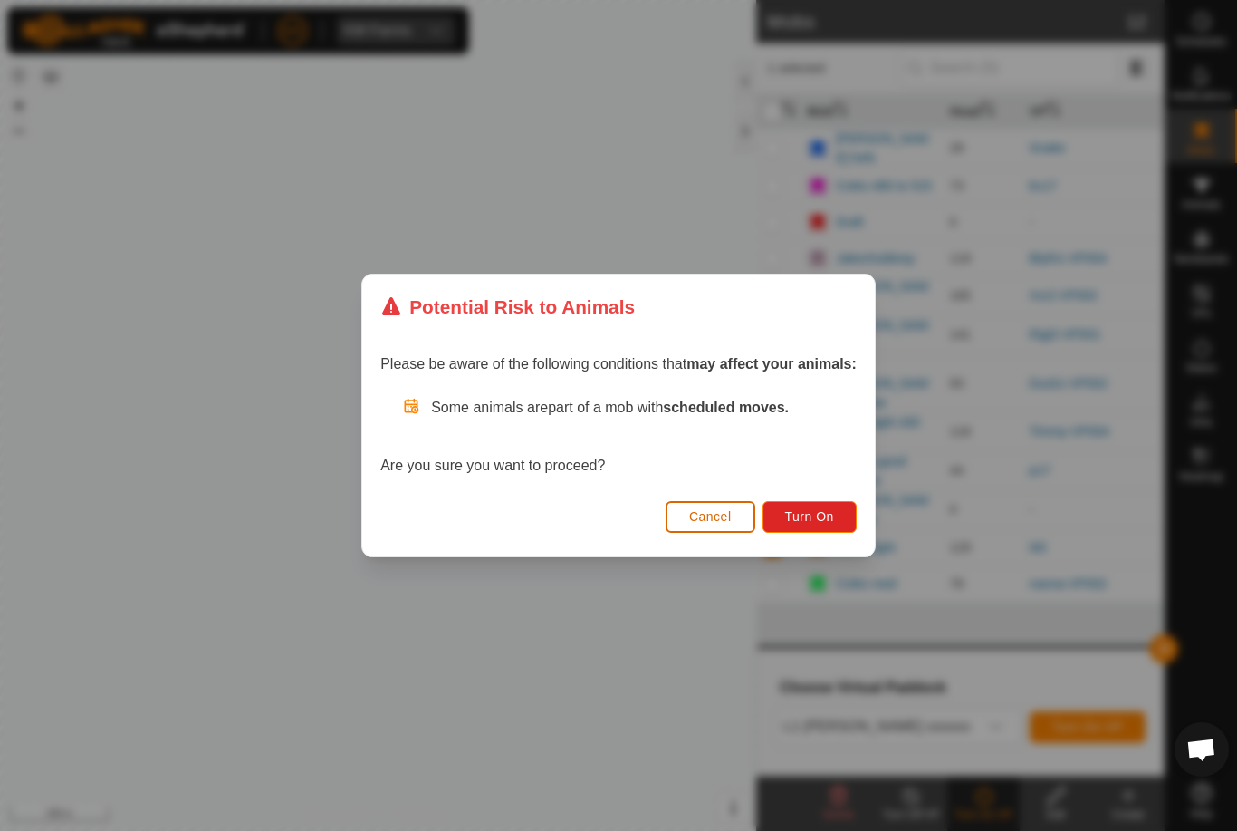
click at [816, 518] on span "Turn On" at bounding box center [809, 516] width 49 height 14
